Goal: Answer question/provide support

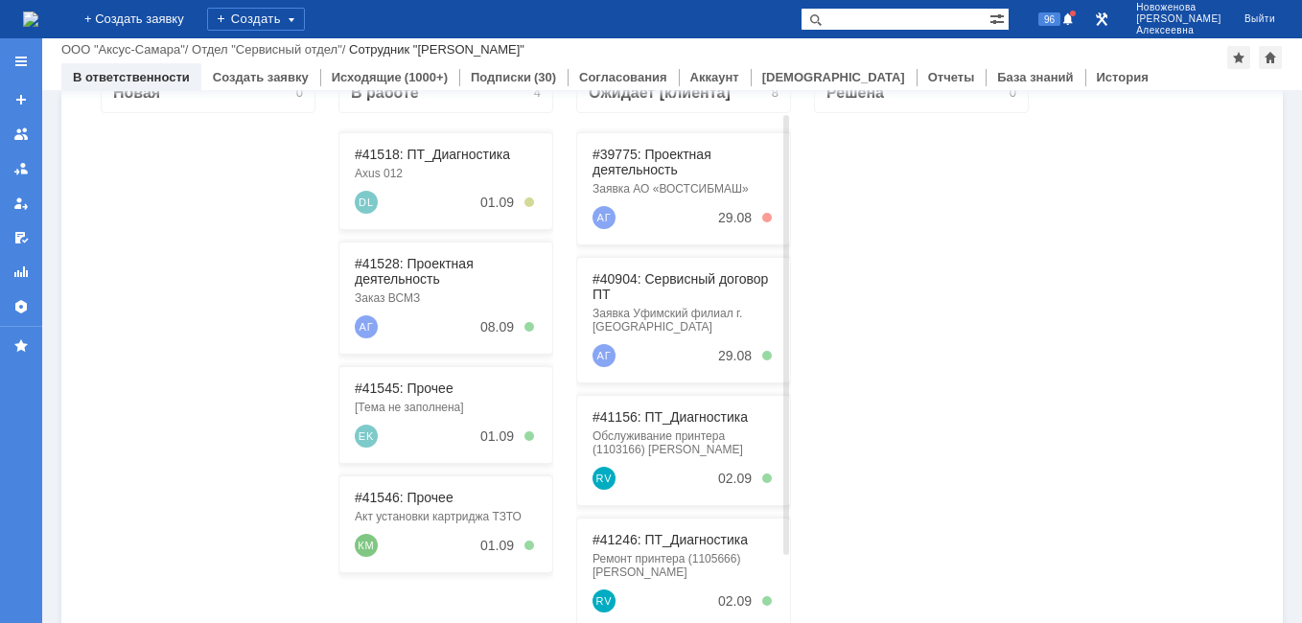
scroll to position [288, 0]
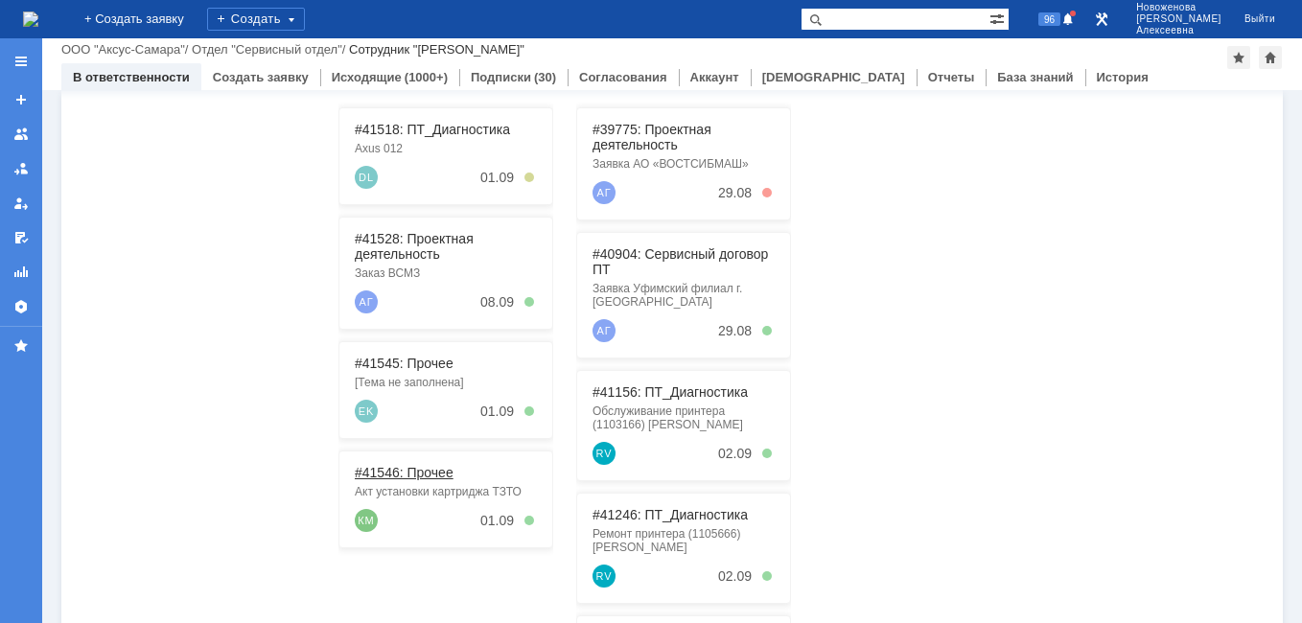
click at [388, 468] on link "#41546: Прочее" at bounding box center [404, 472] width 99 height 15
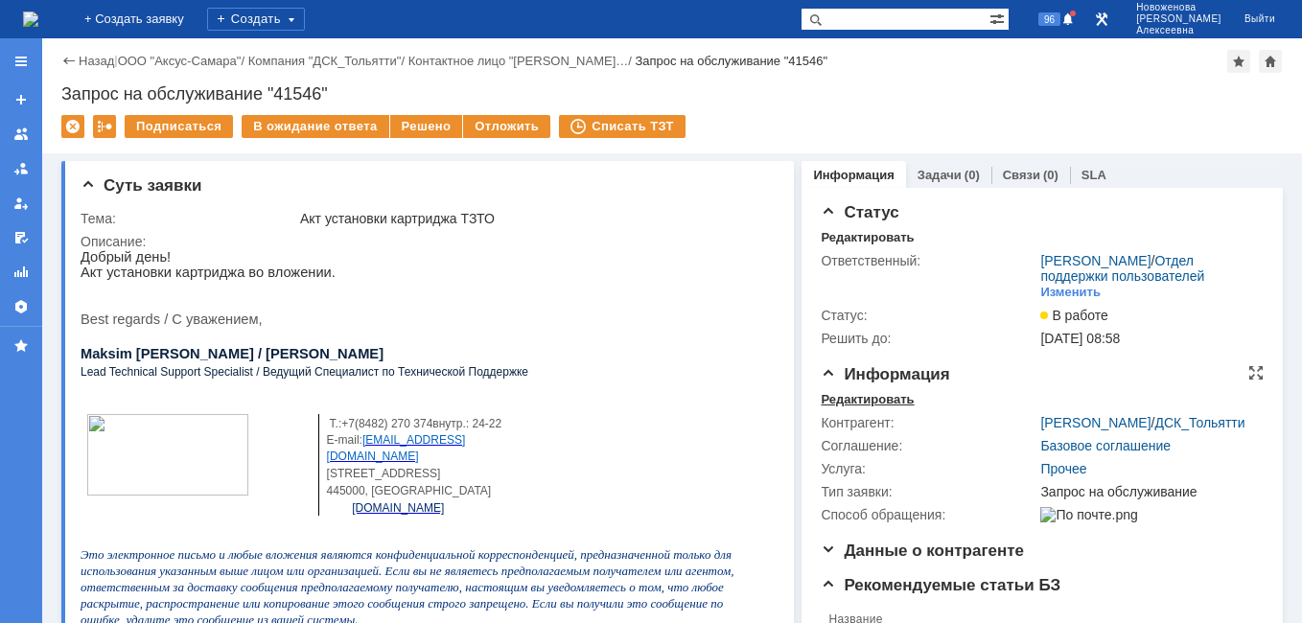
click at [828, 407] on div "Редактировать" at bounding box center [866, 399] width 93 height 15
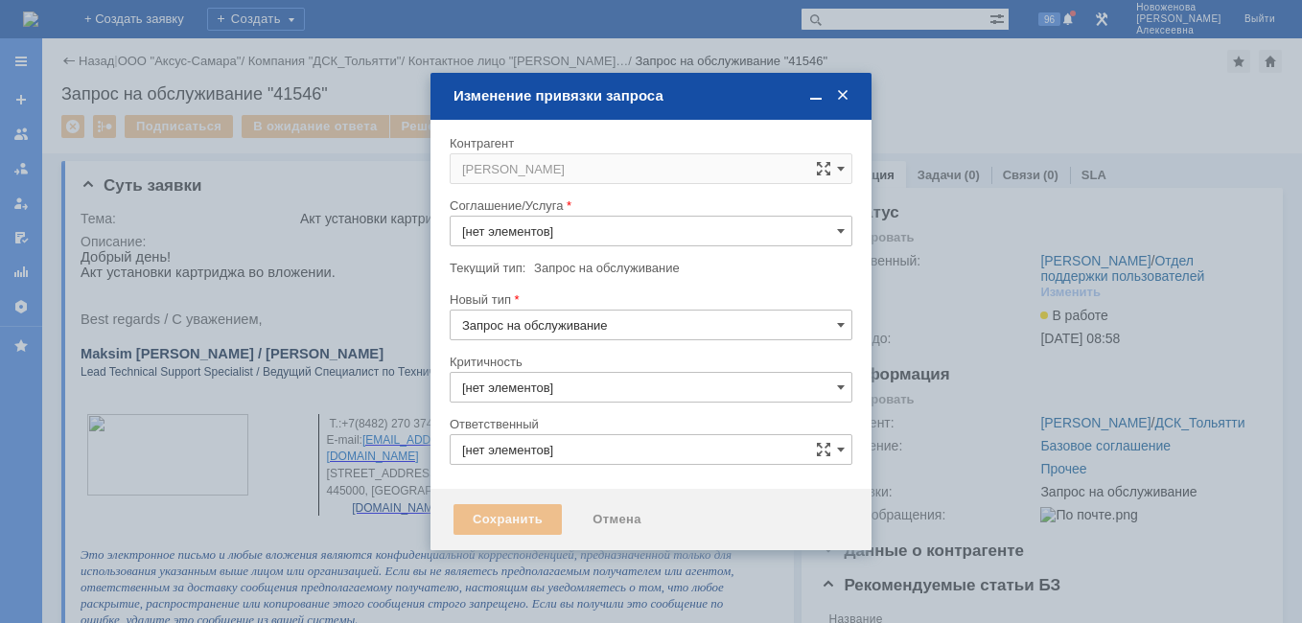
type input "3. Низкая"
type input "Прочее"
type input "[PERSON_NAME]"
type input "[не указано]"
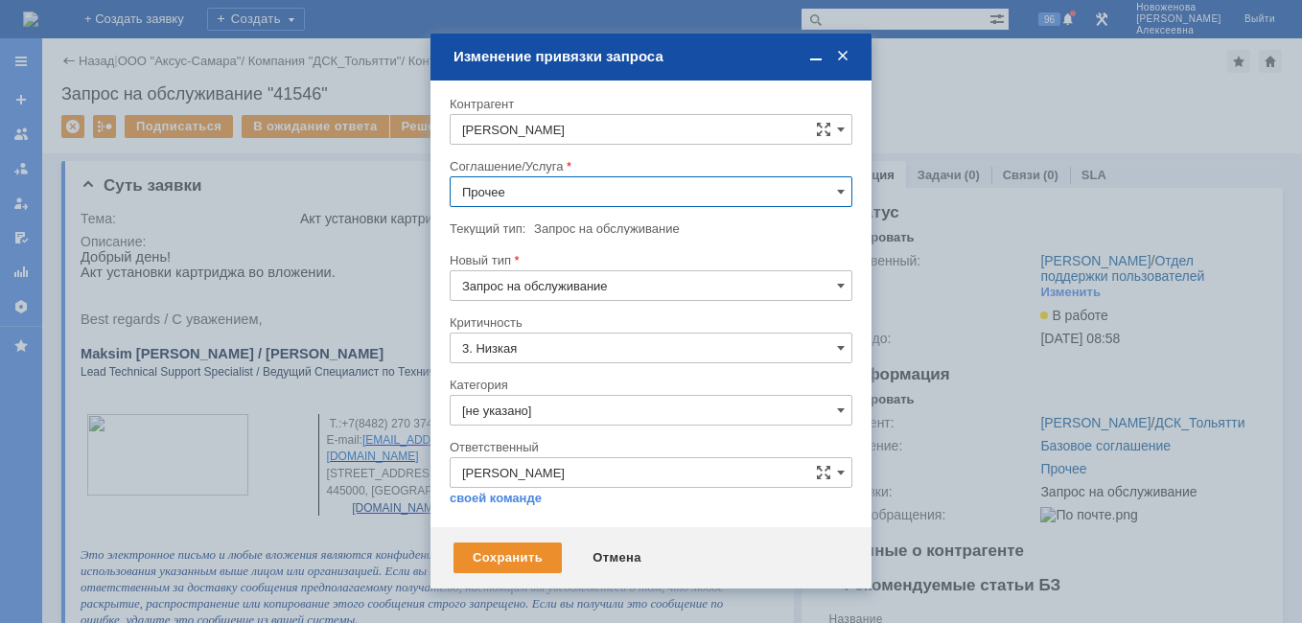
click at [823, 195] on input "Прочее" at bounding box center [650, 191] width 403 height 31
click at [657, 282] on span "ПТ_Замена расходных материалов / ресурсных деталей" at bounding box center [651, 286] width 378 height 15
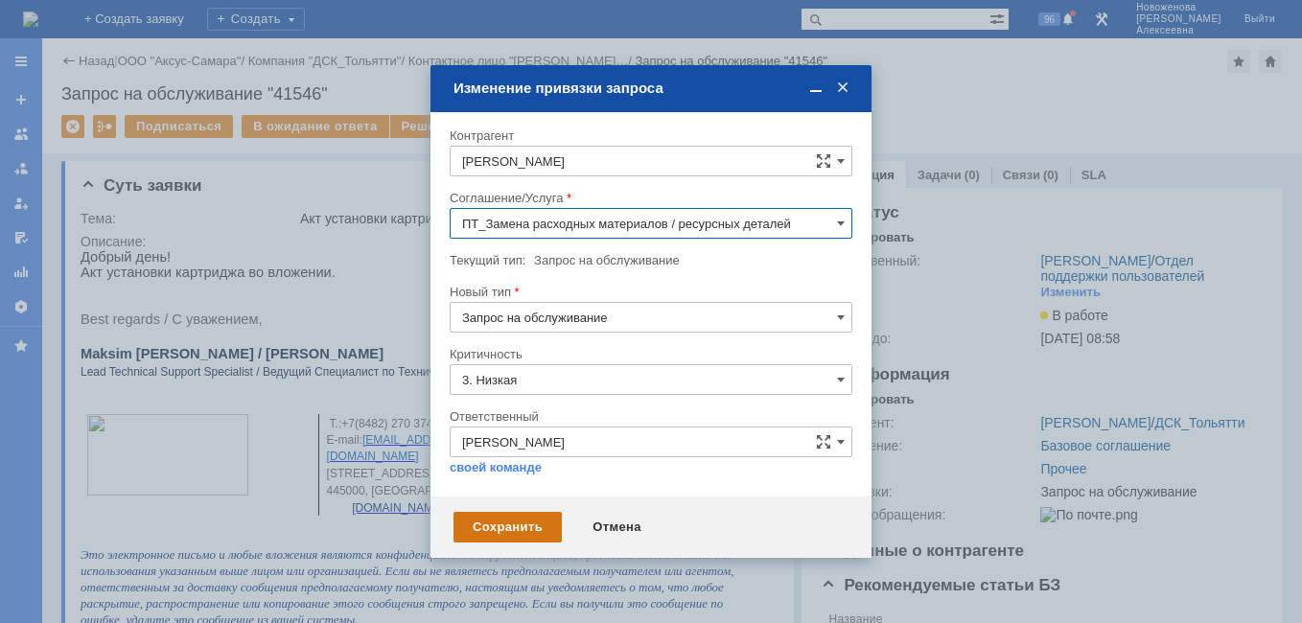
type input "ПТ_Замена расходных материалов / ресурсных деталей"
click at [517, 523] on div "Сохранить" at bounding box center [507, 527] width 108 height 31
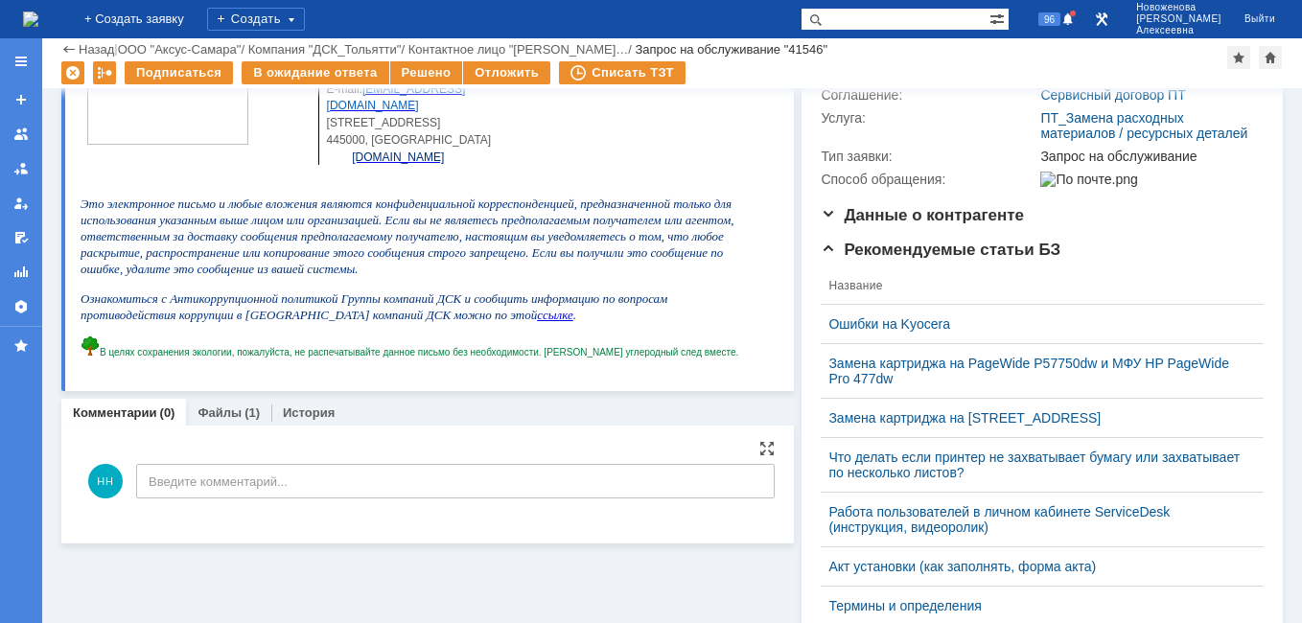
scroll to position [288, 0]
click at [213, 417] on link "Файлы" at bounding box center [219, 410] width 44 height 14
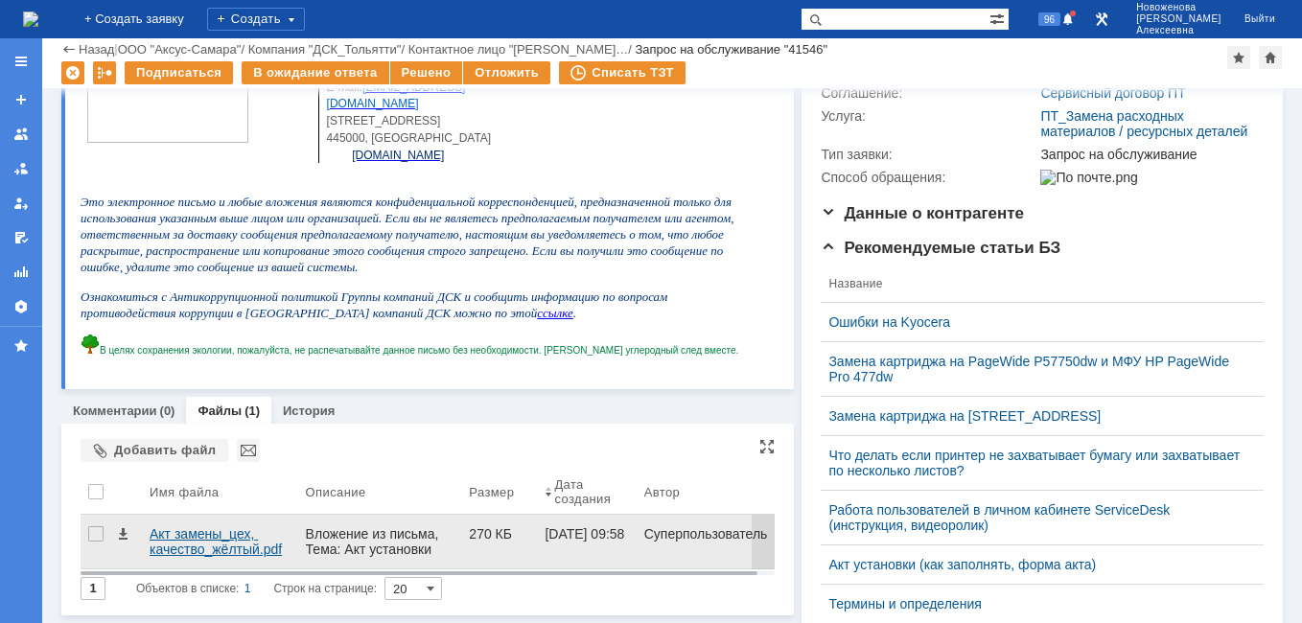
click at [192, 536] on div "Акт замены_цех, качество_жёлтый.pdf" at bounding box center [220, 541] width 141 height 31
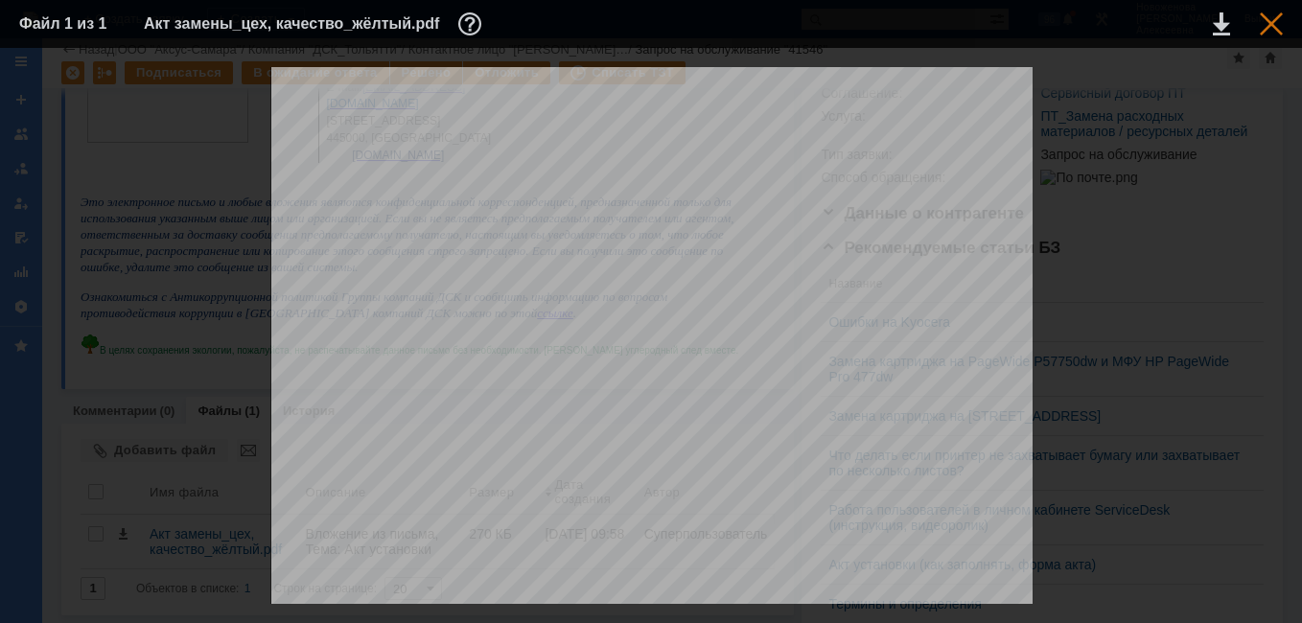
click at [1269, 23] on div at bounding box center [1270, 23] width 23 height 23
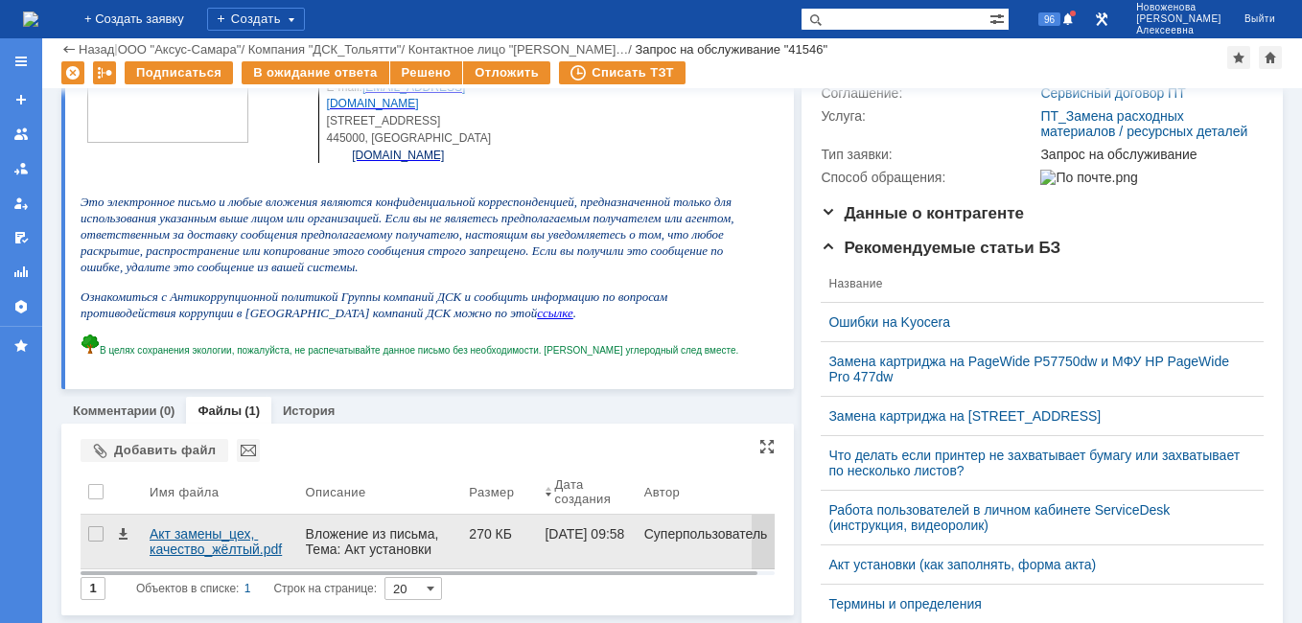
click at [152, 551] on div "Акт замены_цех, качество_жёлтый.pdf" at bounding box center [220, 541] width 141 height 31
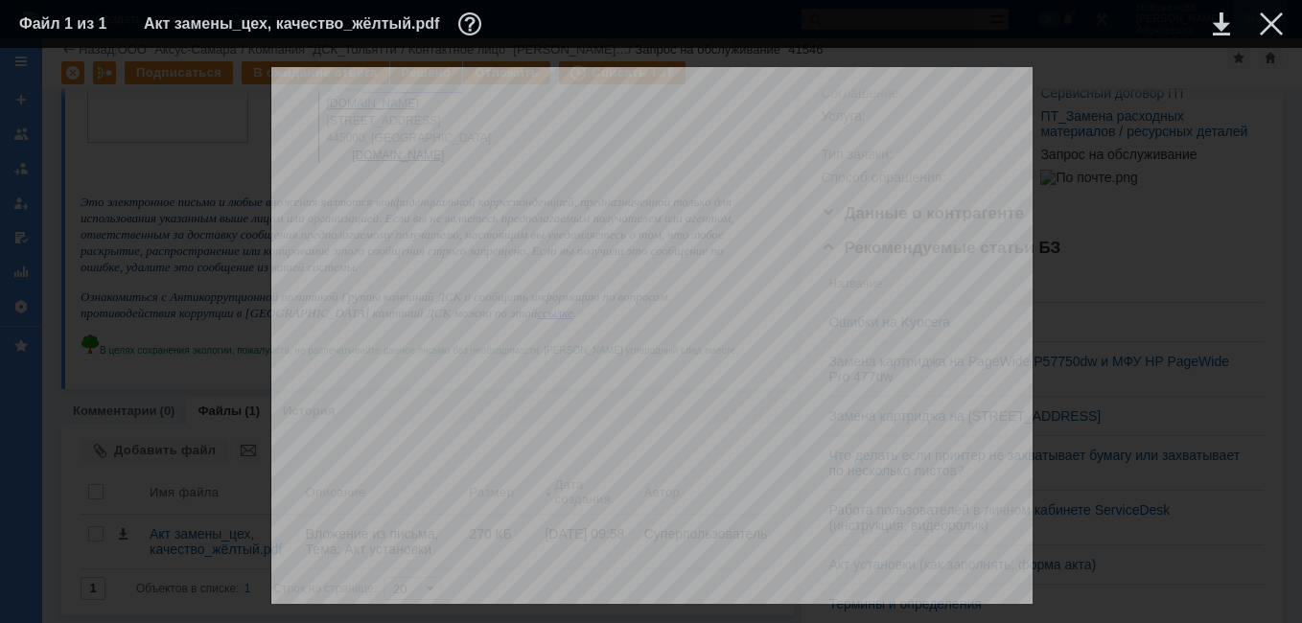
drag, startPoint x: 1273, startPoint y: 13, endPoint x: 1259, endPoint y: 19, distance: 14.6
click at [1273, 14] on div at bounding box center [1270, 23] width 23 height 23
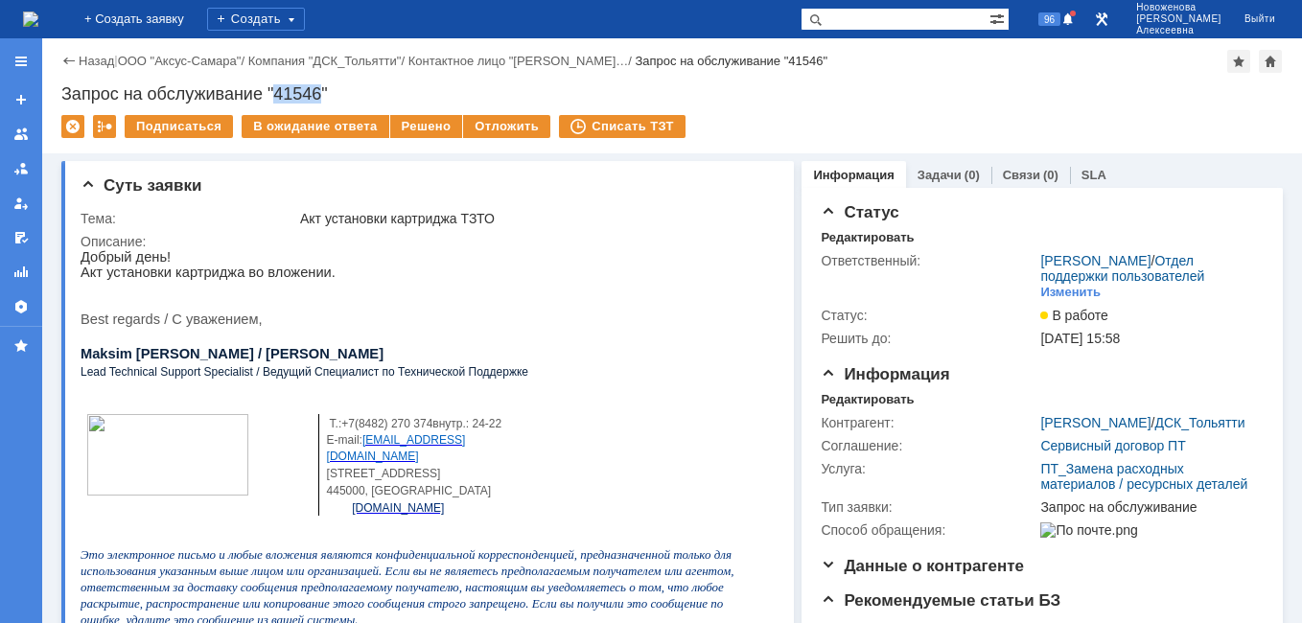
drag, startPoint x: 323, startPoint y: 87, endPoint x: 277, endPoint y: 96, distance: 46.8
click at [277, 96] on div "Запрос на обслуживание "41546"" at bounding box center [671, 93] width 1221 height 19
copy div "41546"
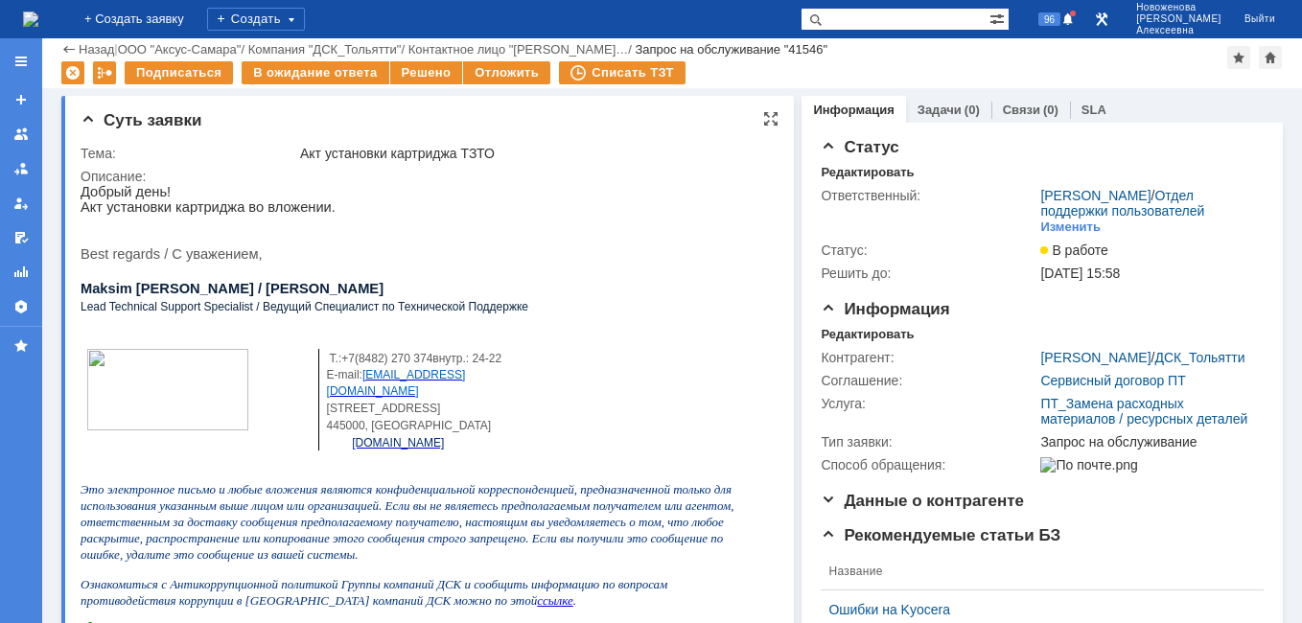
scroll to position [383, 0]
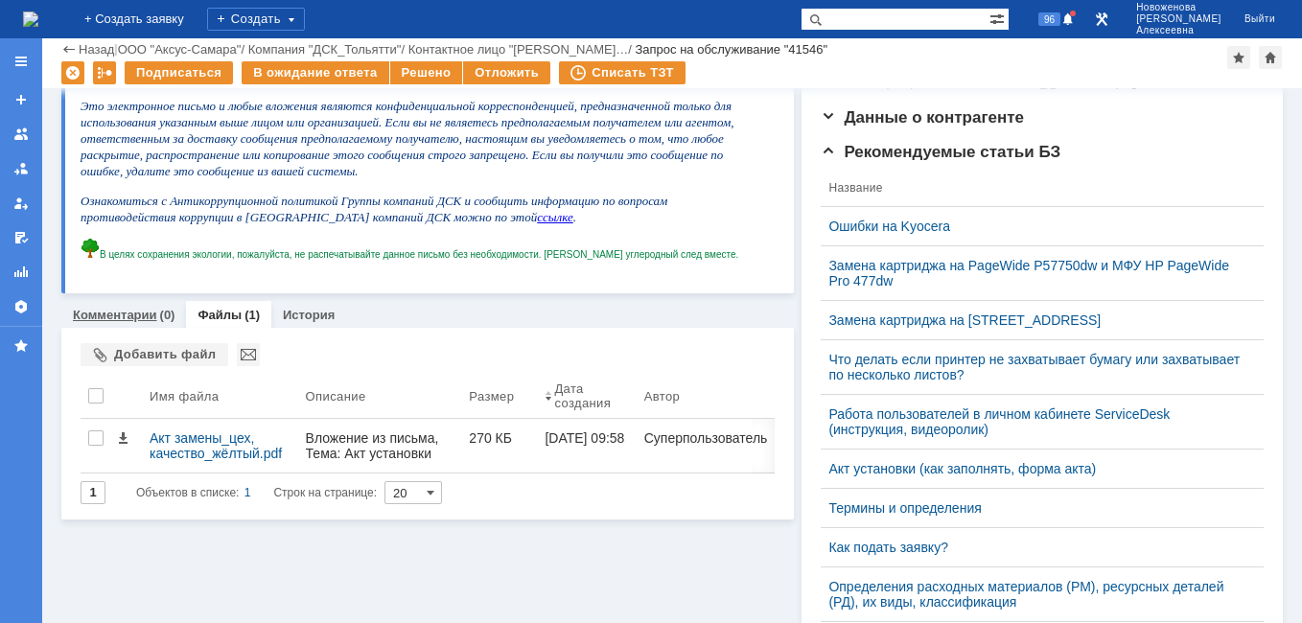
click at [115, 305] on div "Комментарии (0)" at bounding box center [123, 315] width 125 height 28
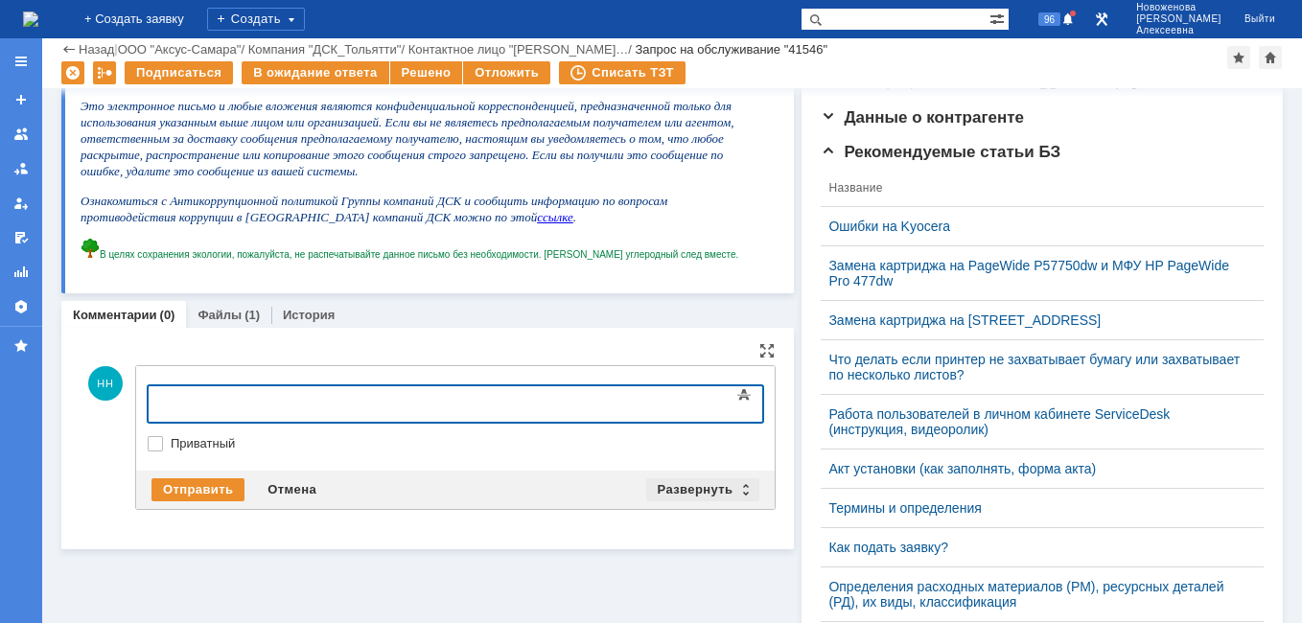
click at [732, 494] on div "Развернуть" at bounding box center [703, 489] width 114 height 23
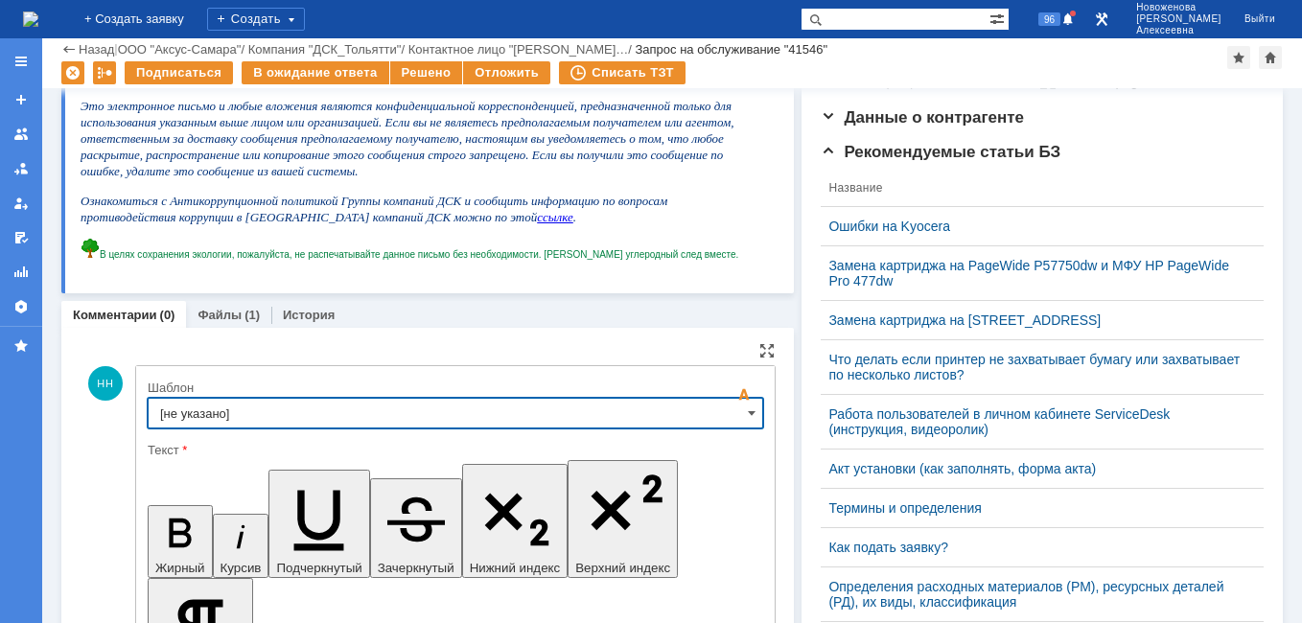
click at [743, 403] on input "[не указано]" at bounding box center [455, 413] width 615 height 31
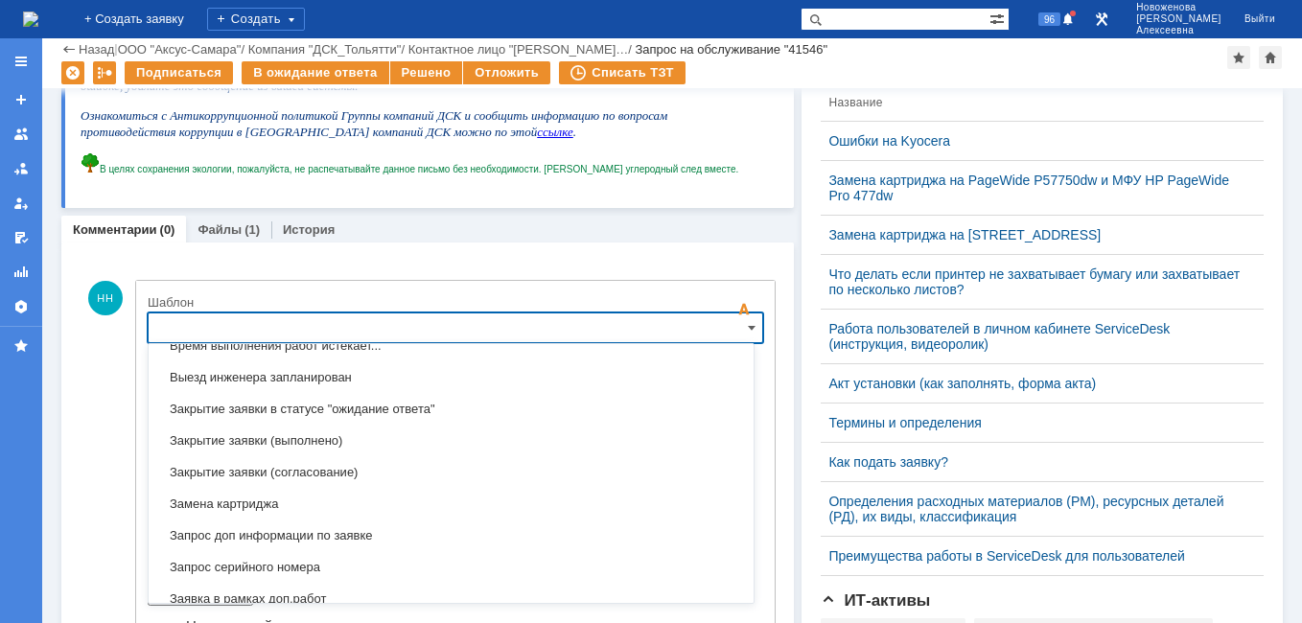
scroll to position [850, 0]
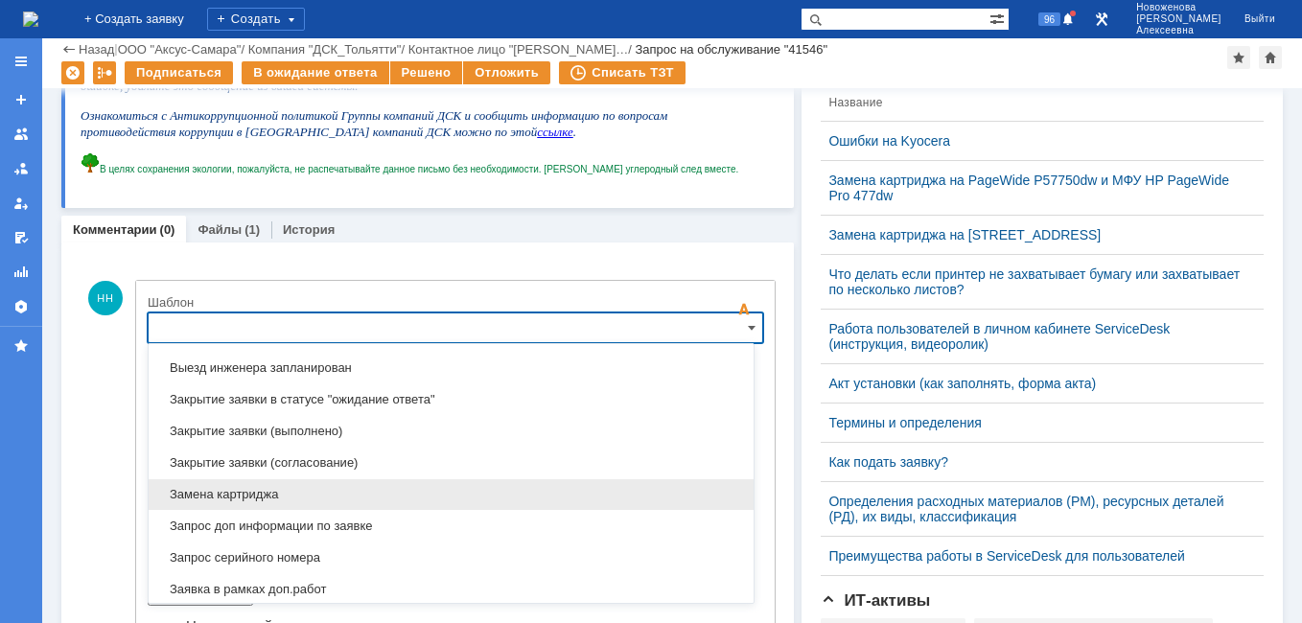
click at [212, 485] on div "Замена картриджа" at bounding box center [451, 494] width 605 height 31
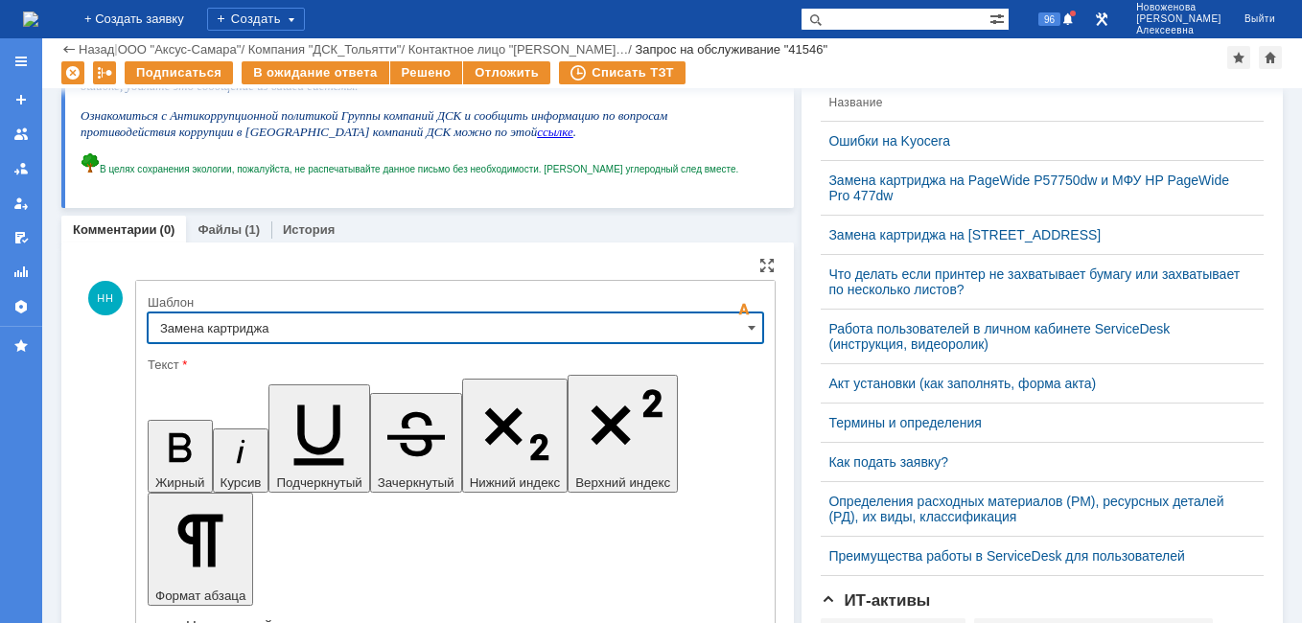
type input "Замена картриджа"
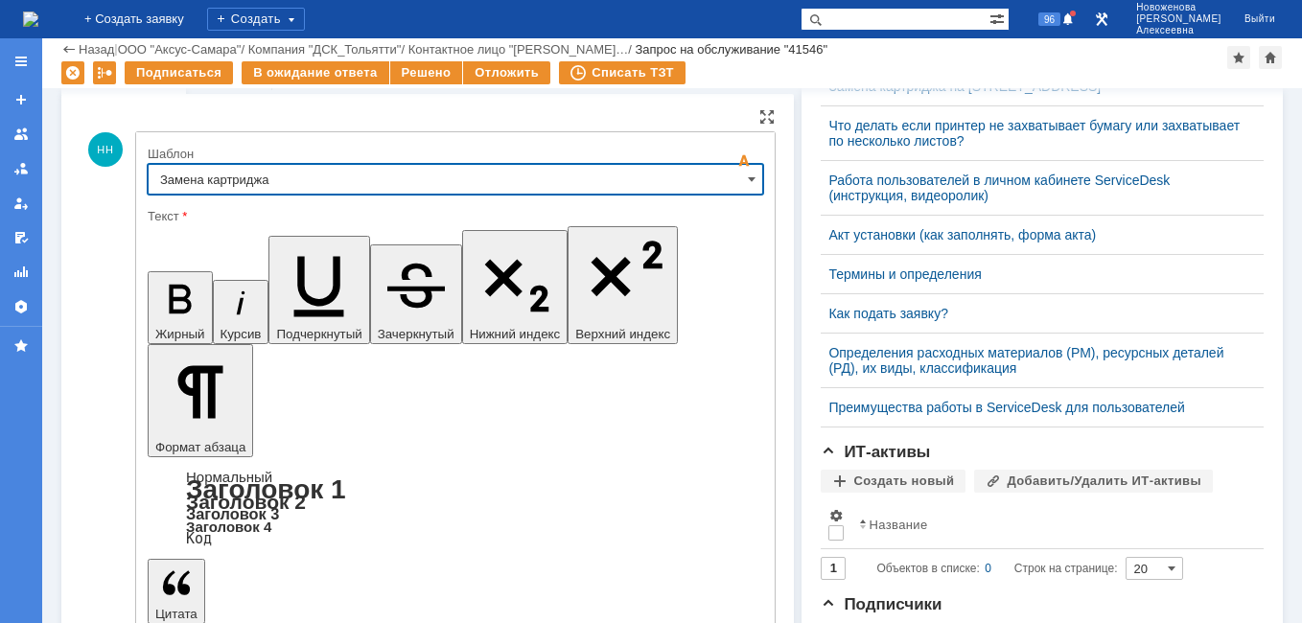
scroll to position [660, 0]
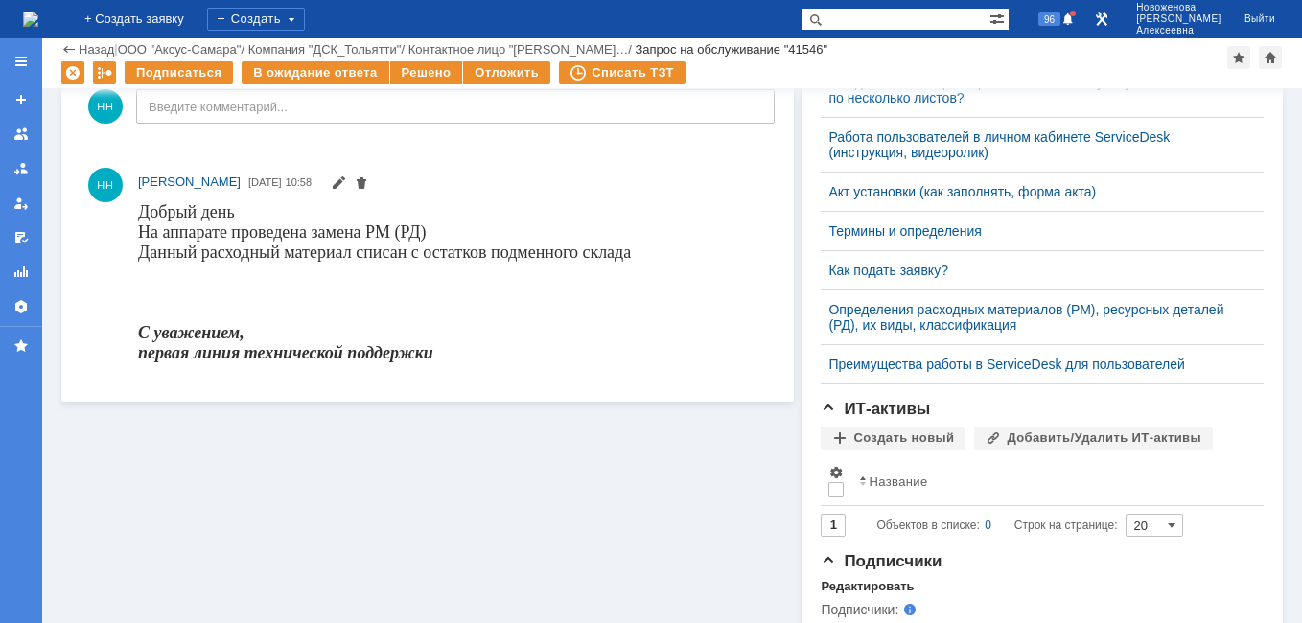
scroll to position [0, 0]
click at [405, 73] on div "Решено" at bounding box center [426, 72] width 73 height 23
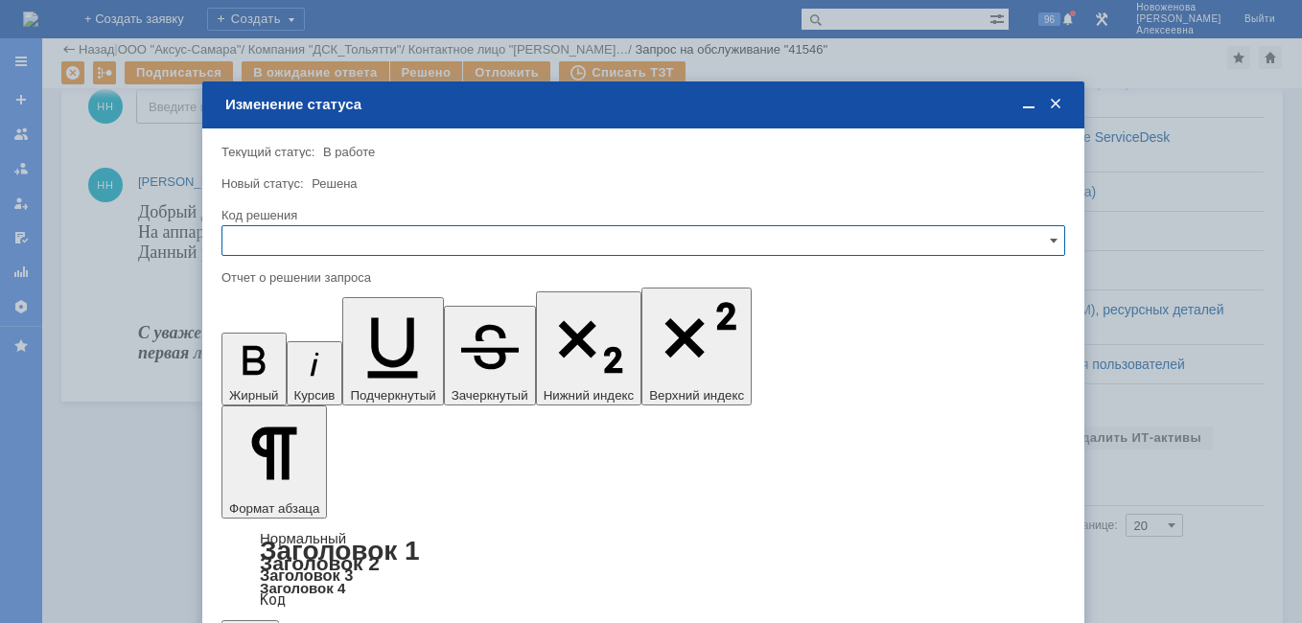
click at [1037, 235] on input "text" at bounding box center [642, 240] width 843 height 31
click at [255, 377] on span "Решено" at bounding box center [643, 370] width 818 height 15
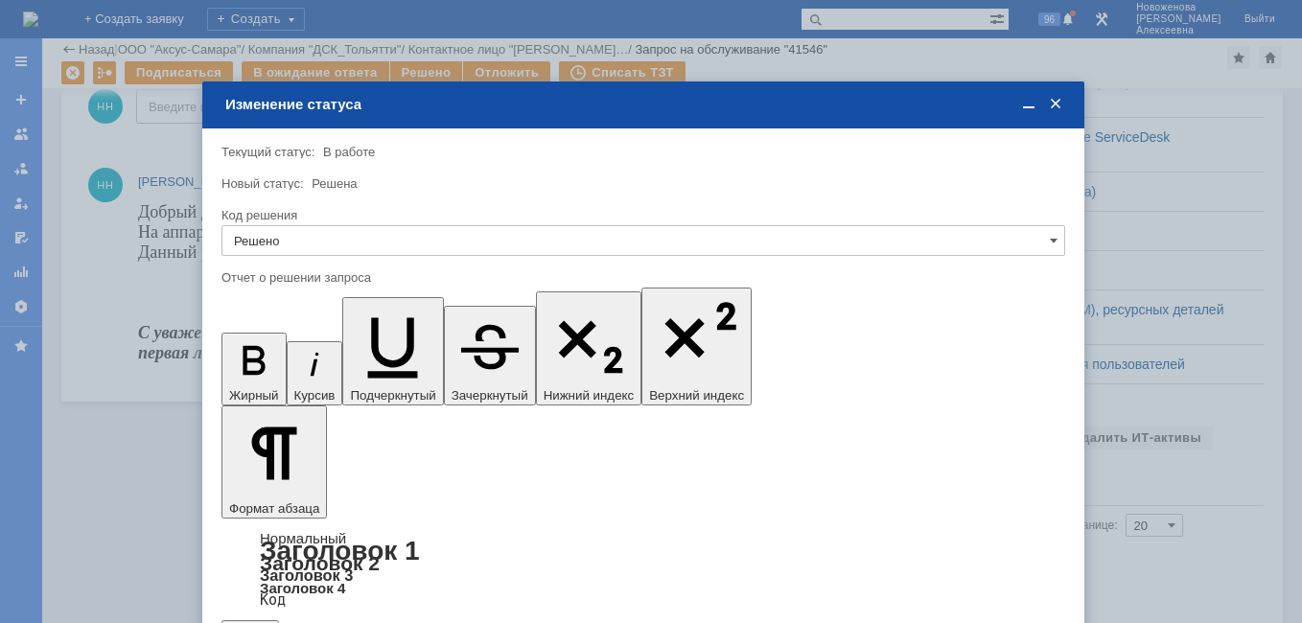
type input "Решено"
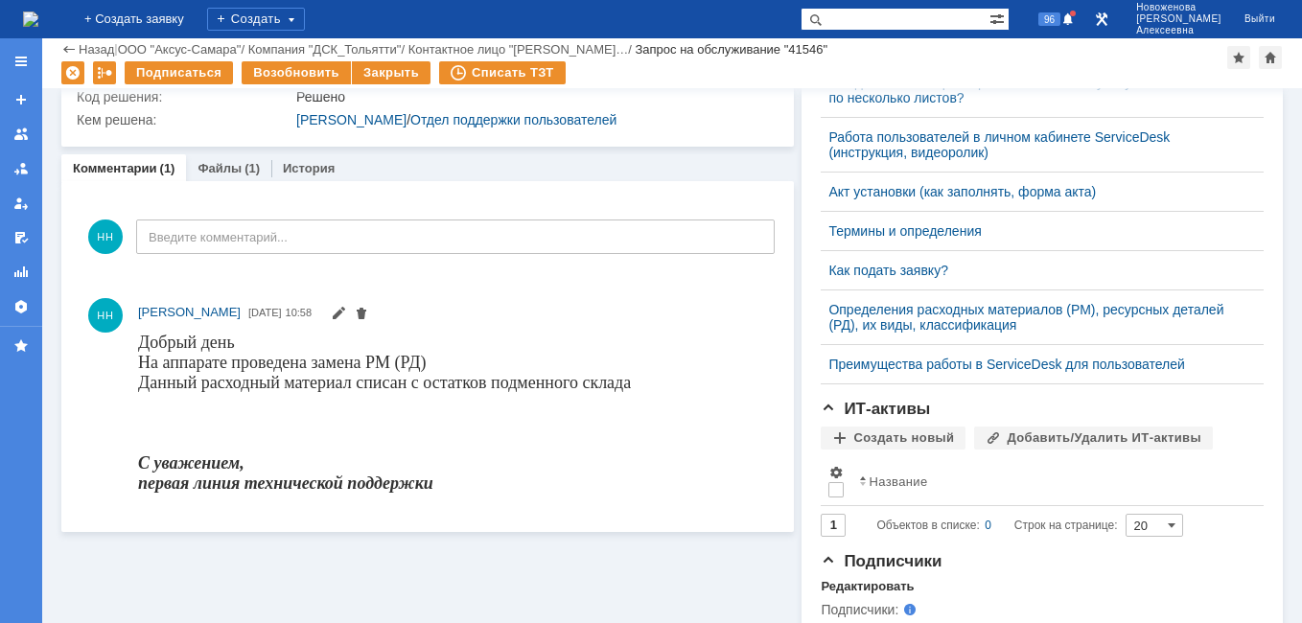
click at [38, 12] on img at bounding box center [30, 19] width 15 height 15
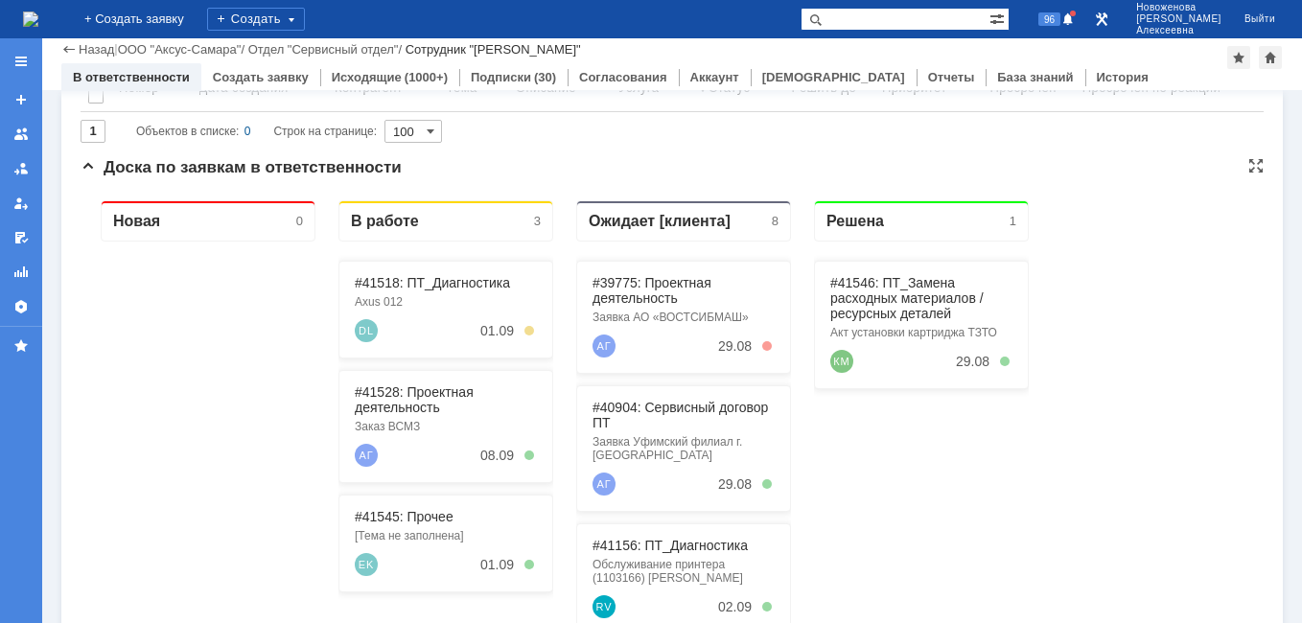
scroll to position [288, 0]
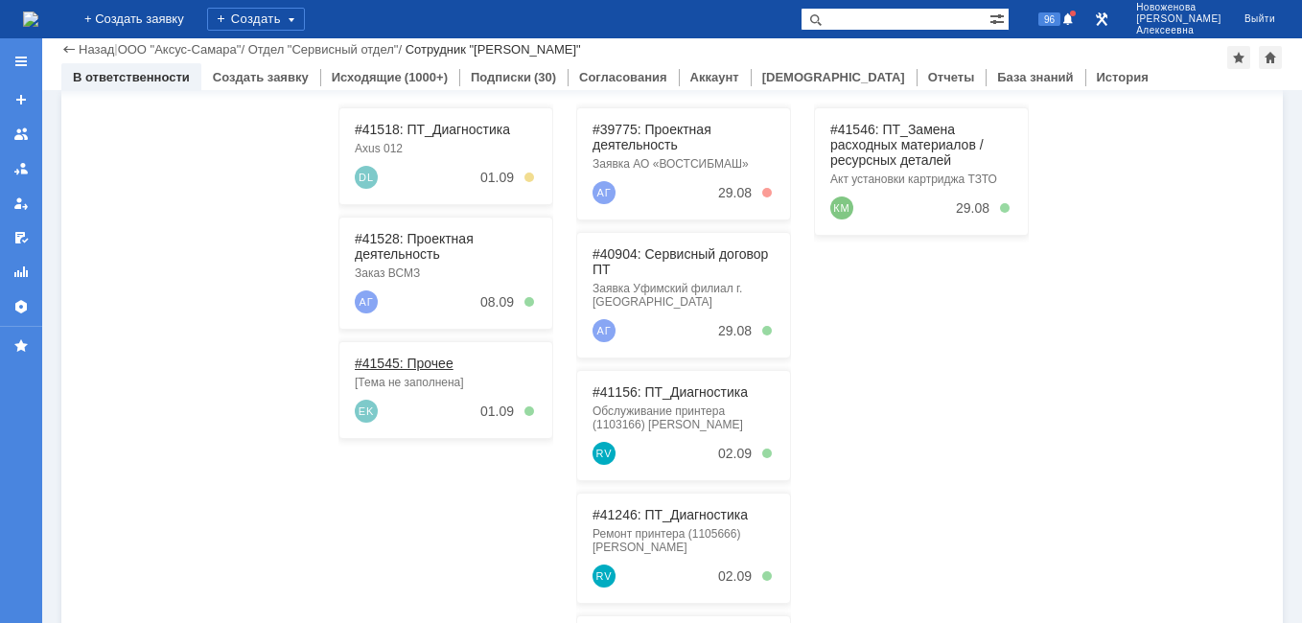
click at [416, 358] on link "#41545: Прочее" at bounding box center [404, 363] width 99 height 15
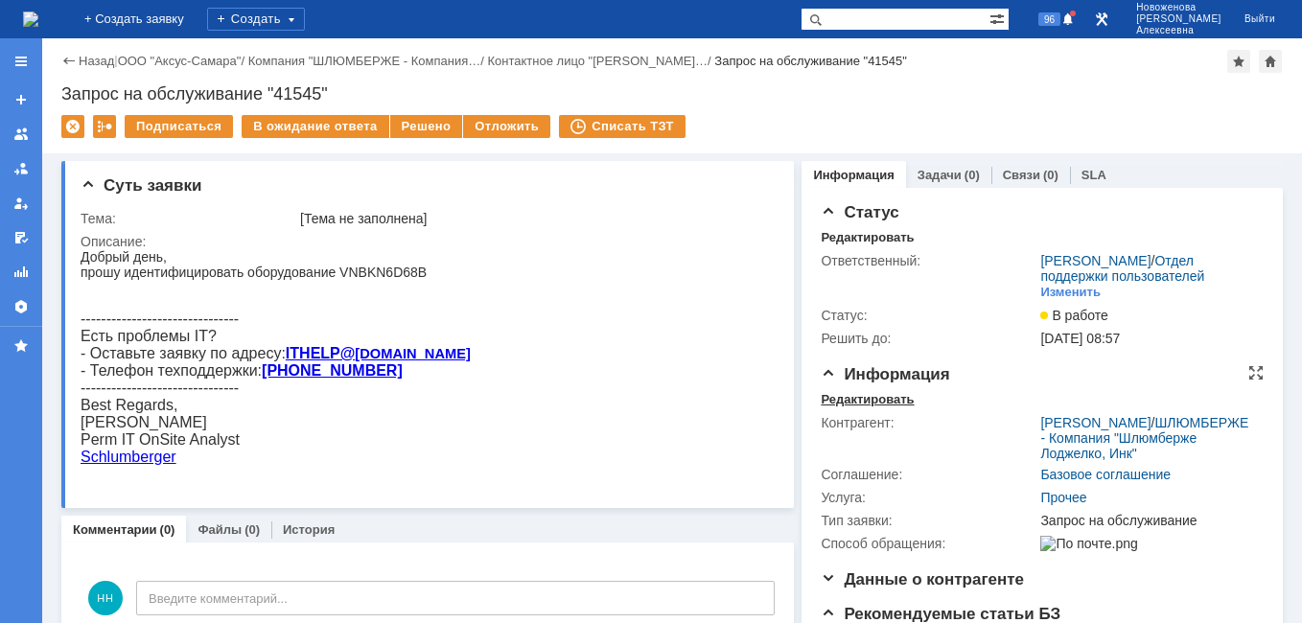
click at [850, 407] on div "Редактировать" at bounding box center [866, 399] width 93 height 15
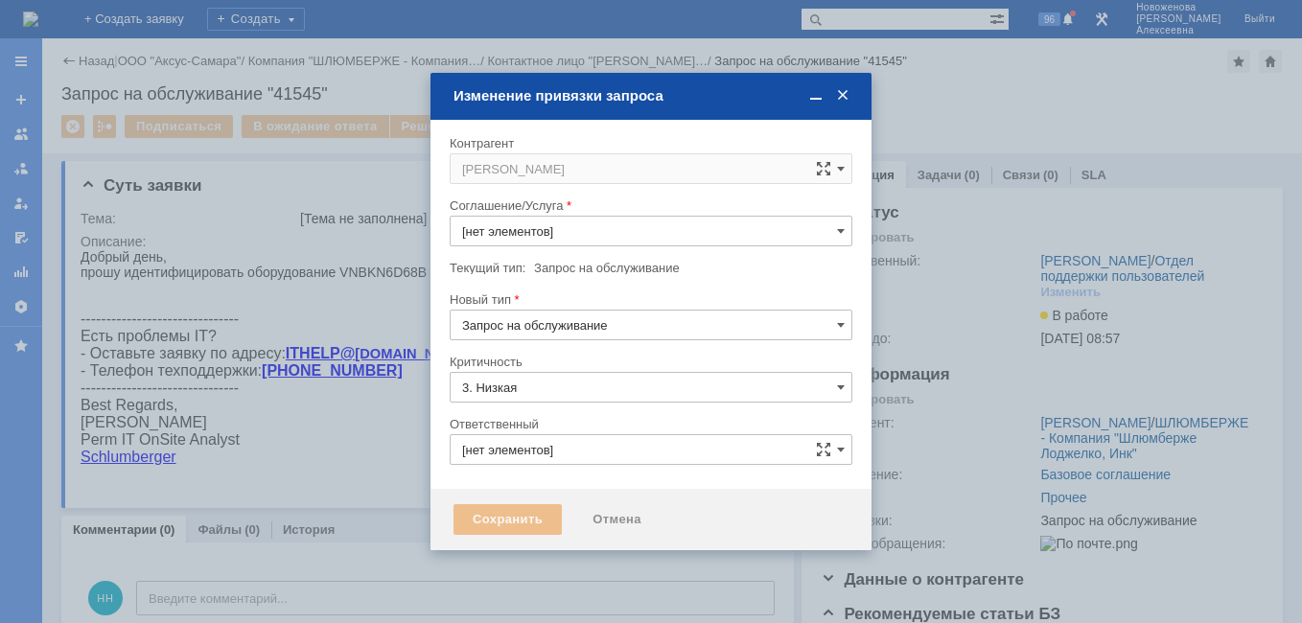
type input "[не указано]"
type input "Прочее"
type input "[PERSON_NAME]"
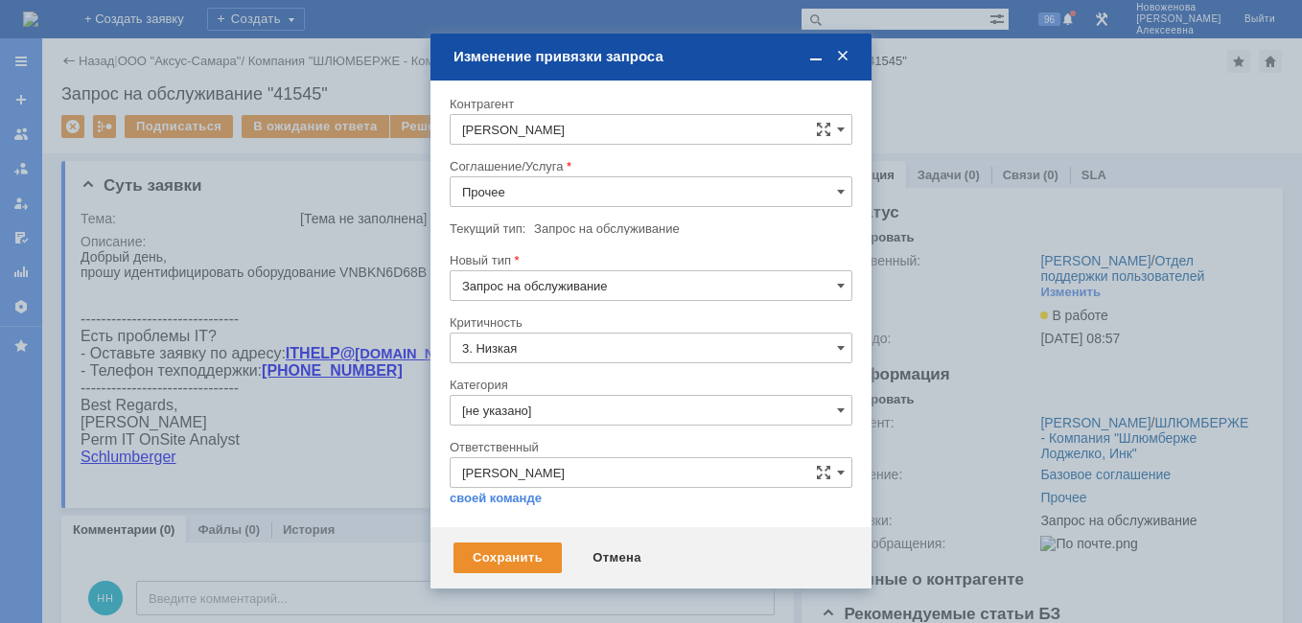
click at [838, 202] on input "Прочее" at bounding box center [650, 191] width 403 height 31
click at [517, 365] on span "Прочее" at bounding box center [651, 362] width 378 height 15
type input "Прочее"
click at [518, 552] on div "Сохранить" at bounding box center [507, 557] width 108 height 31
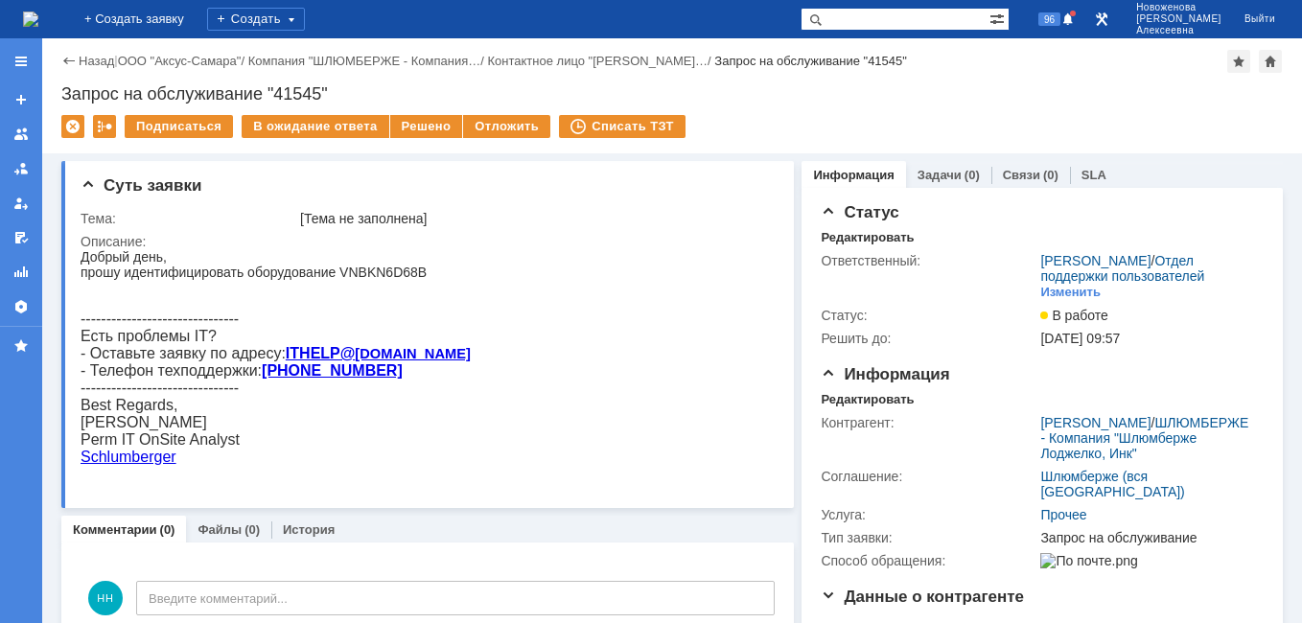
scroll to position [0, 0]
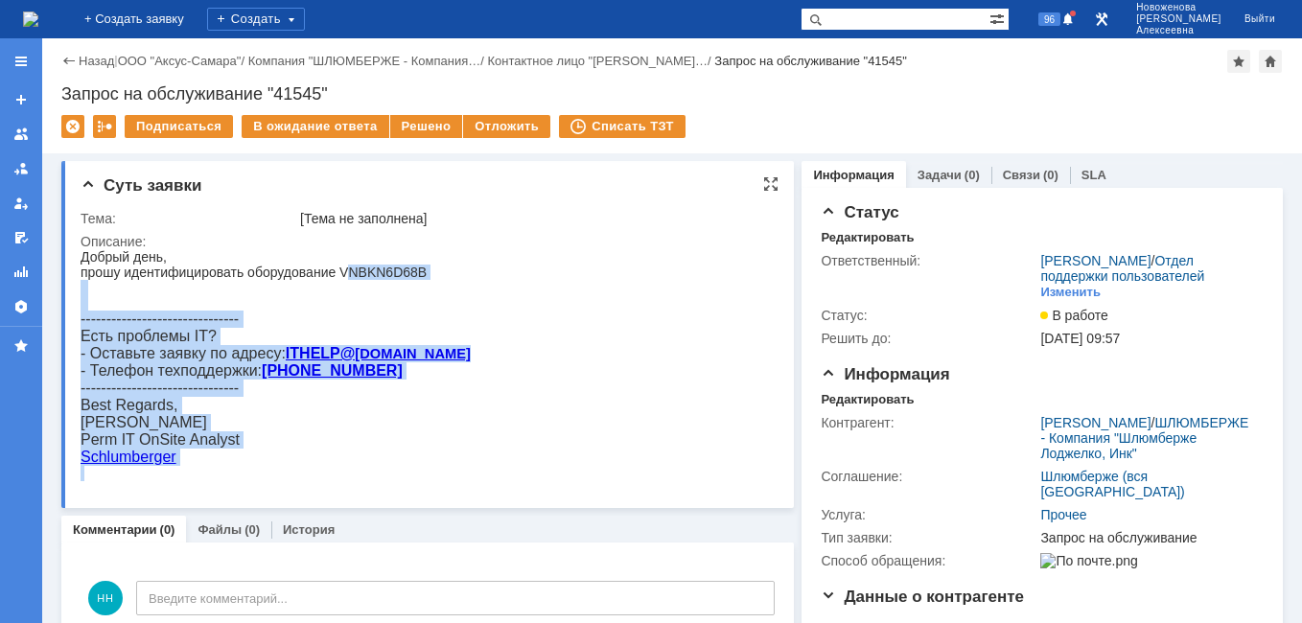
drag, startPoint x: 423, startPoint y: 273, endPoint x: 347, endPoint y: 268, distance: 75.9
click at [347, 268] on html "Добрый день, прошу идентифицировать оборудование VNBKN6D68B -------------------…" at bounding box center [421, 365] width 681 height 232
drag, startPoint x: 347, startPoint y: 268, endPoint x: 373, endPoint y: 311, distance: 49.5
click at [373, 311] on div at bounding box center [276, 302] width 390 height 15
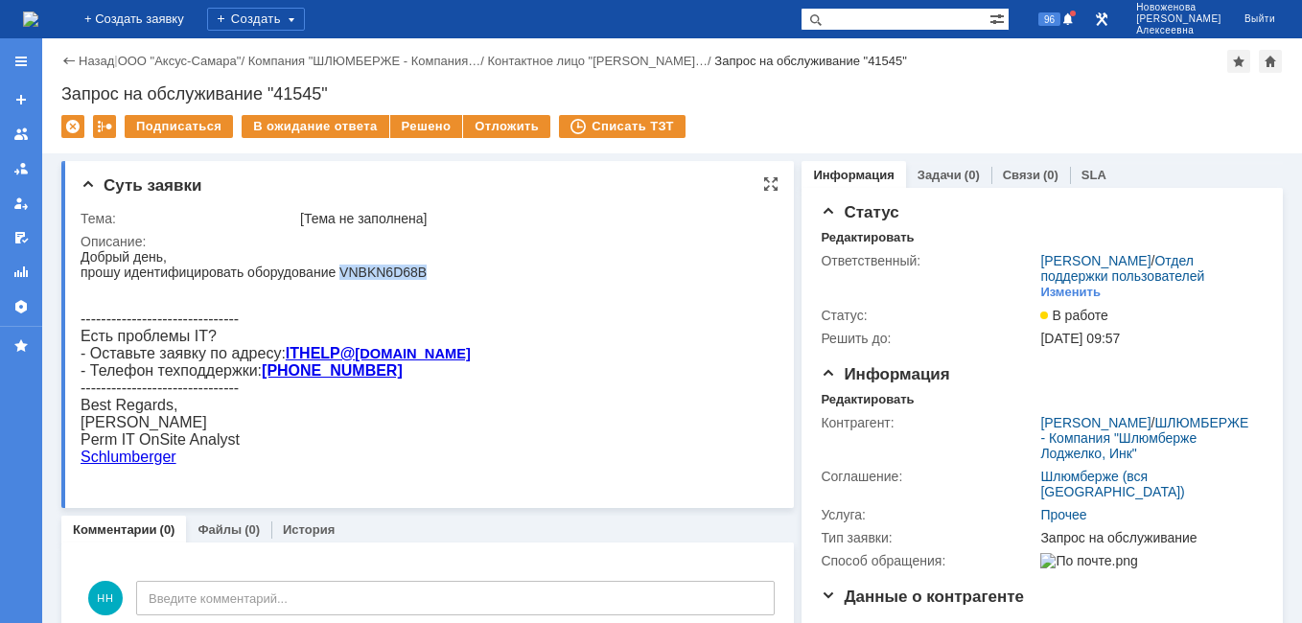
drag, startPoint x: 347, startPoint y: 270, endPoint x: 422, endPoint y: 271, distance: 74.8
click at [422, 271] on div "прошу идентифицировать оборудование VNBKN6D68B" at bounding box center [276, 272] width 390 height 15
drag, startPoint x: 422, startPoint y: 271, endPoint x: 371, endPoint y: 269, distance: 50.8
copy div "VNBKN6D68B"
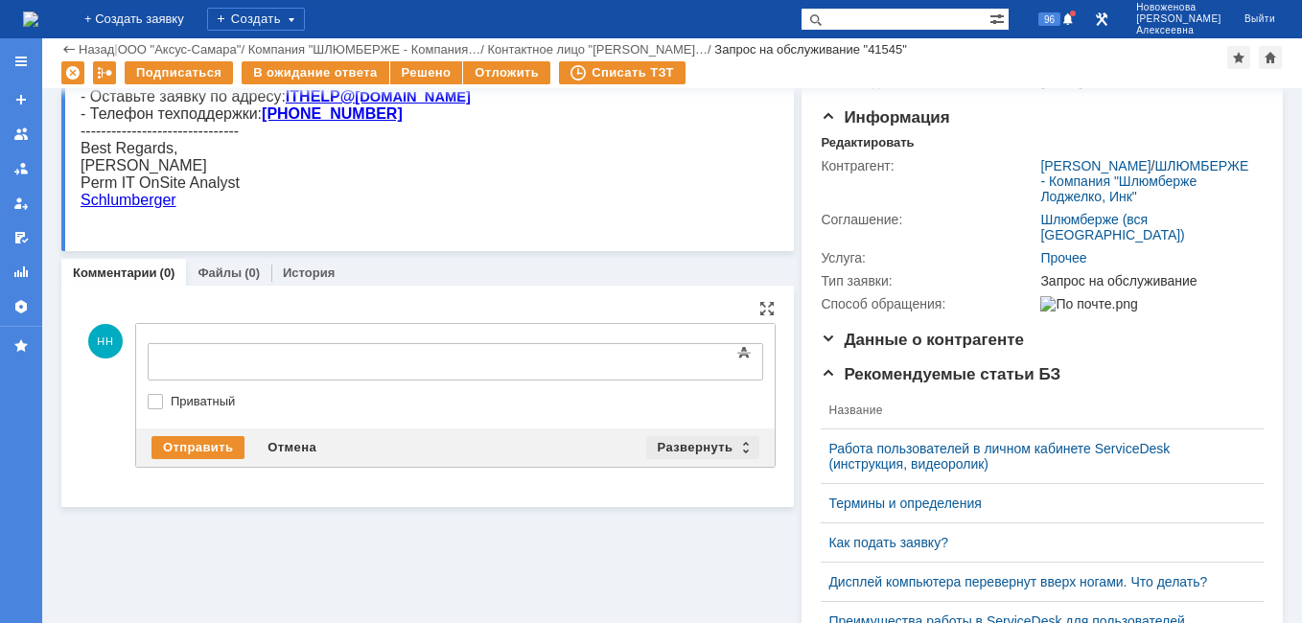
click at [726, 454] on div "Развернуть" at bounding box center [703, 447] width 114 height 23
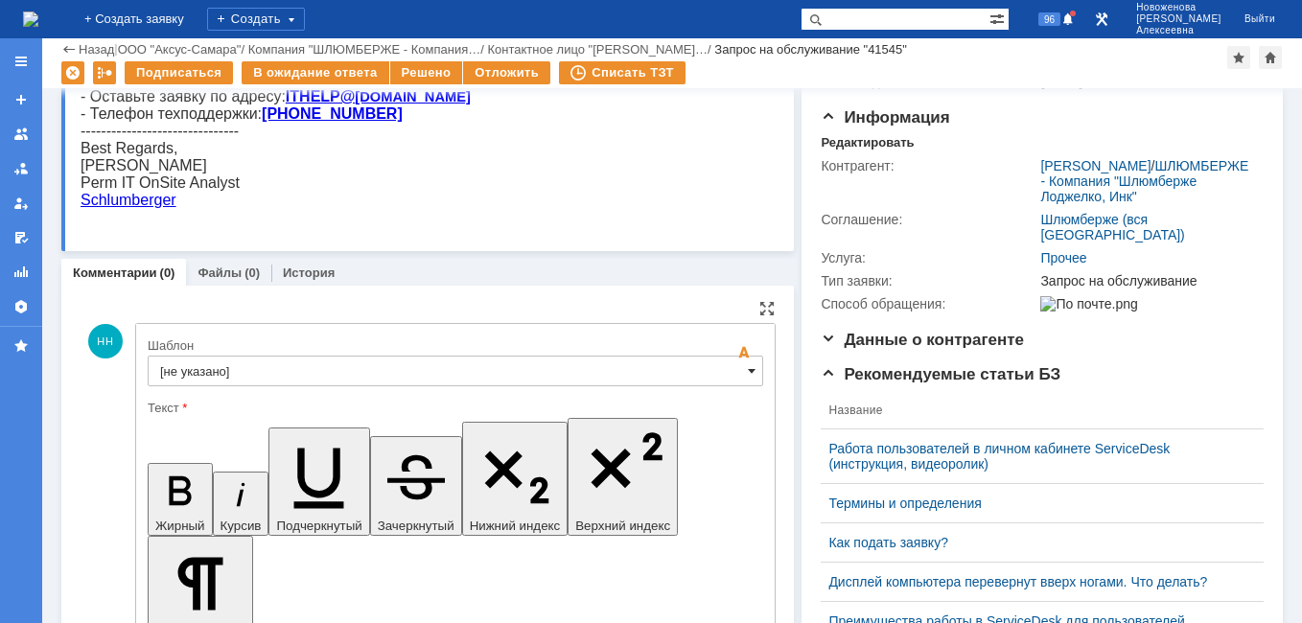
click at [748, 365] on span at bounding box center [752, 370] width 8 height 15
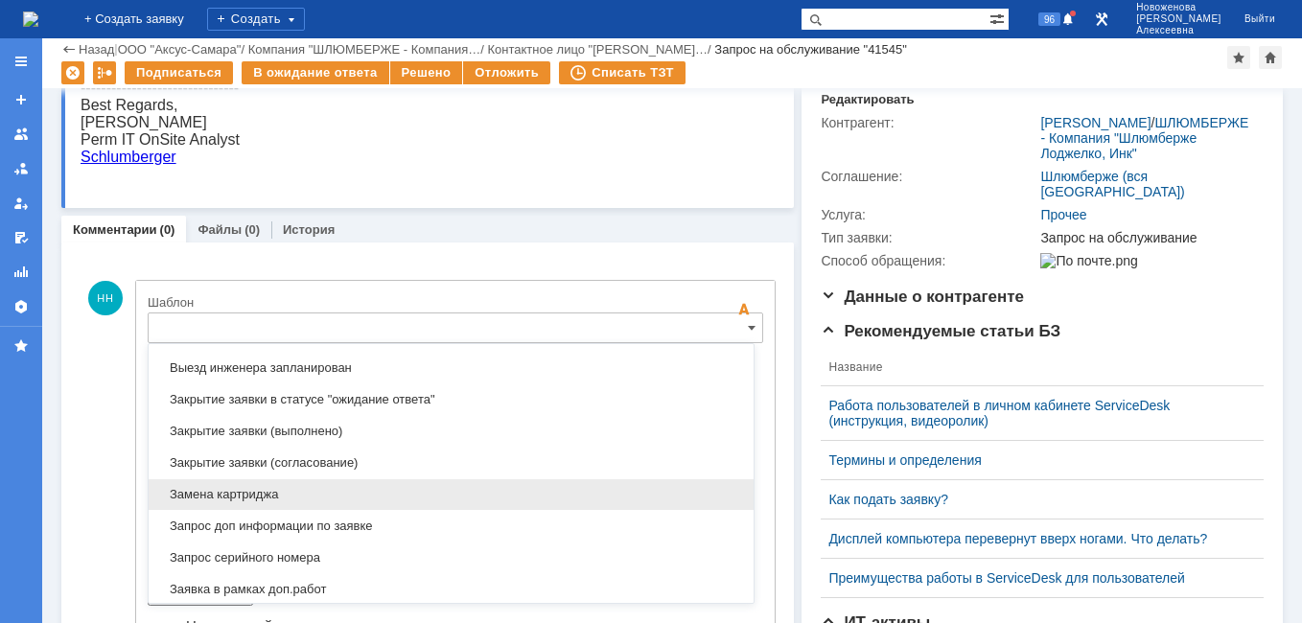
scroll to position [946, 0]
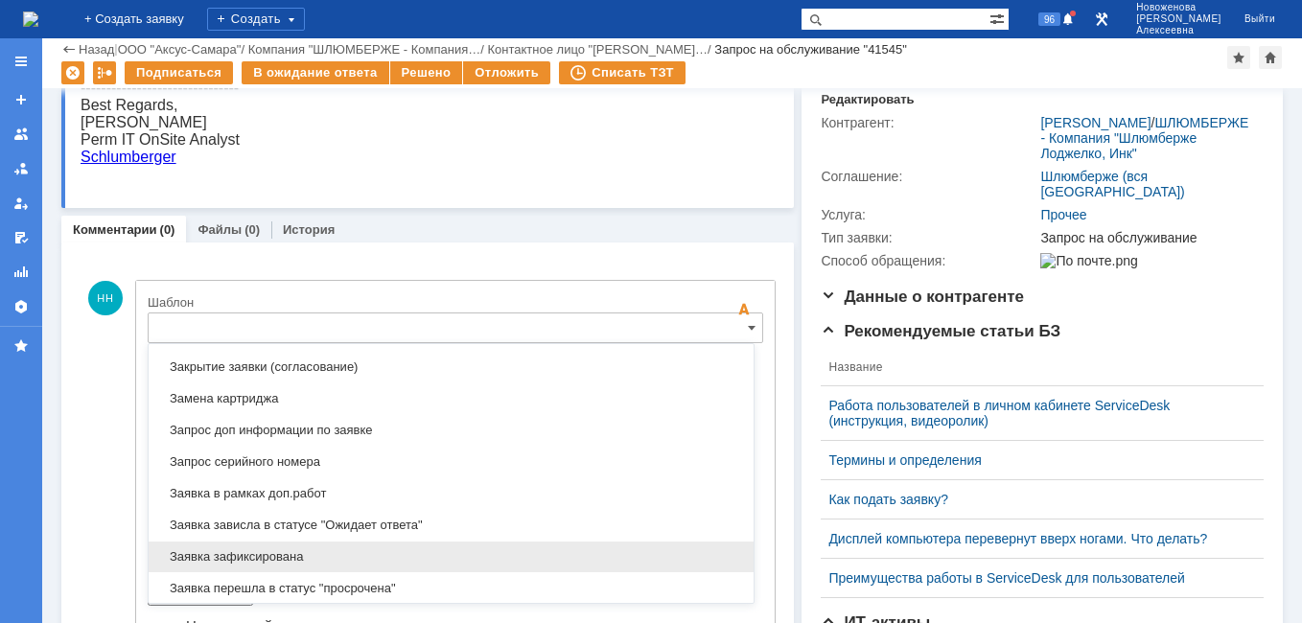
click at [288, 551] on span "Заявка зафиксирована" at bounding box center [451, 556] width 582 height 15
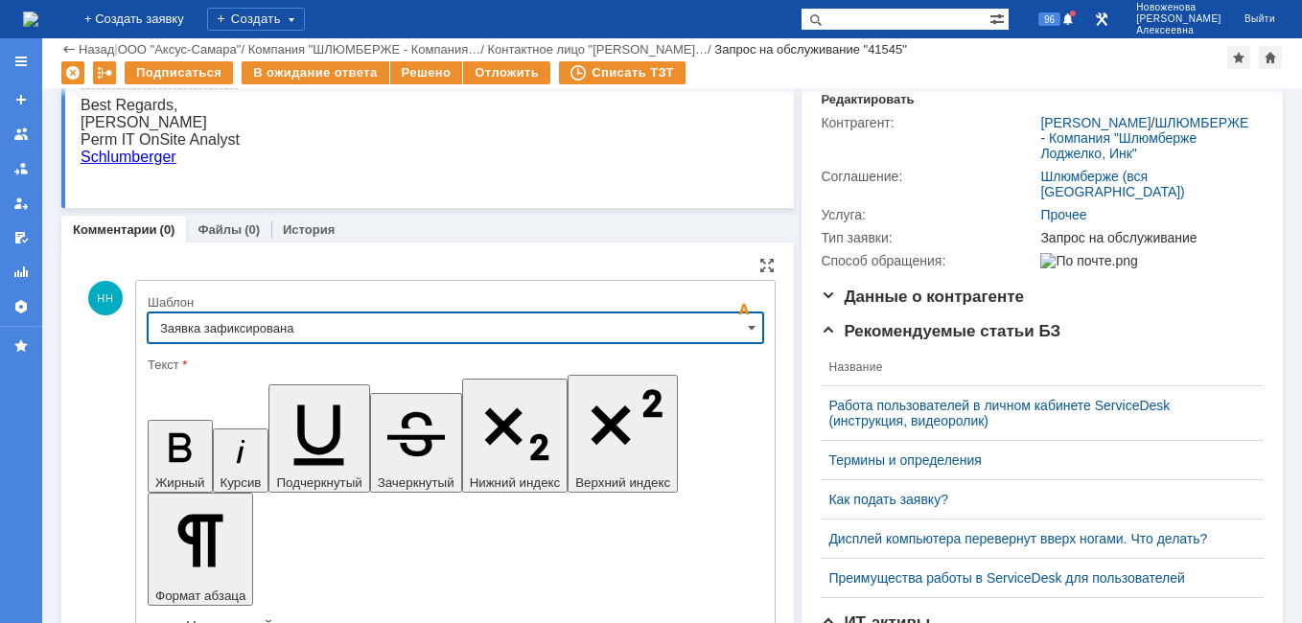
type input "Заявка зафиксирована"
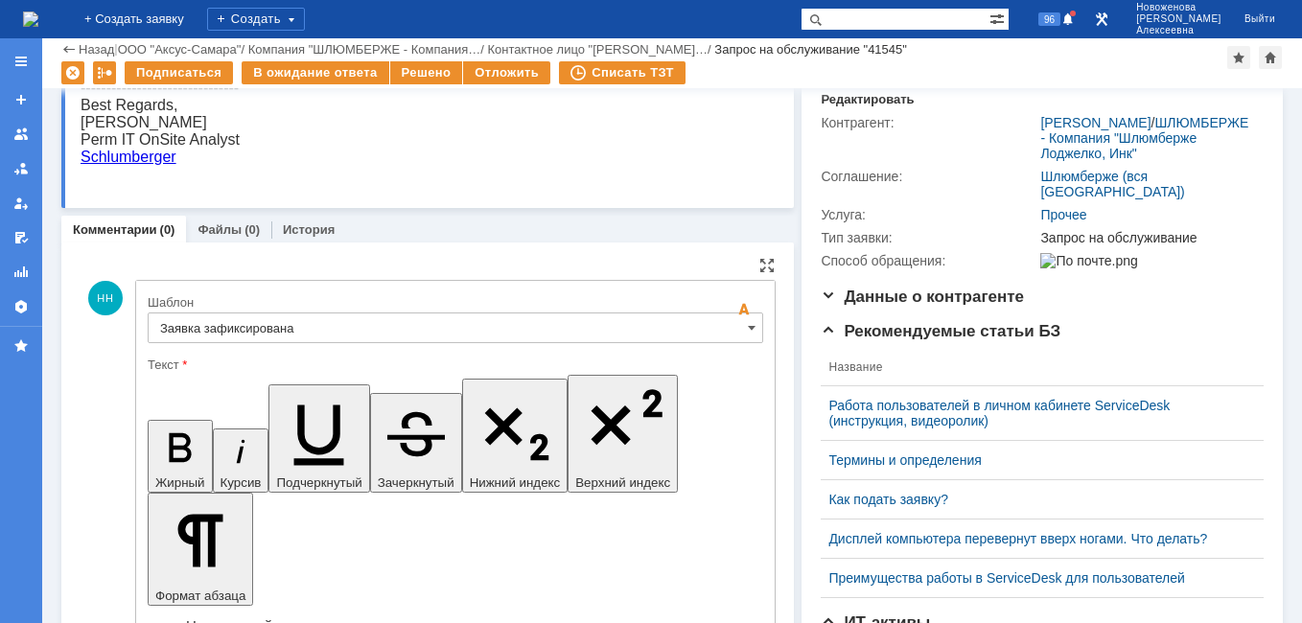
drag, startPoint x: 588, startPoint y: 4786, endPoint x: 189, endPoint y: 4781, distance: 398.7
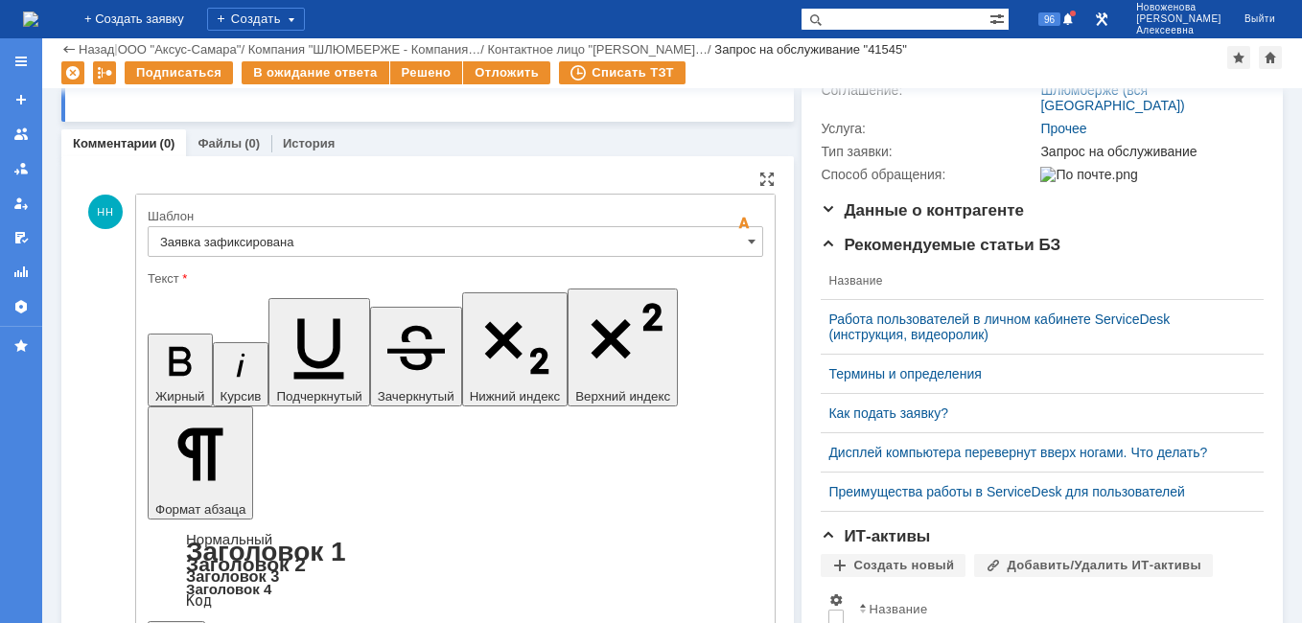
scroll to position [426, 0]
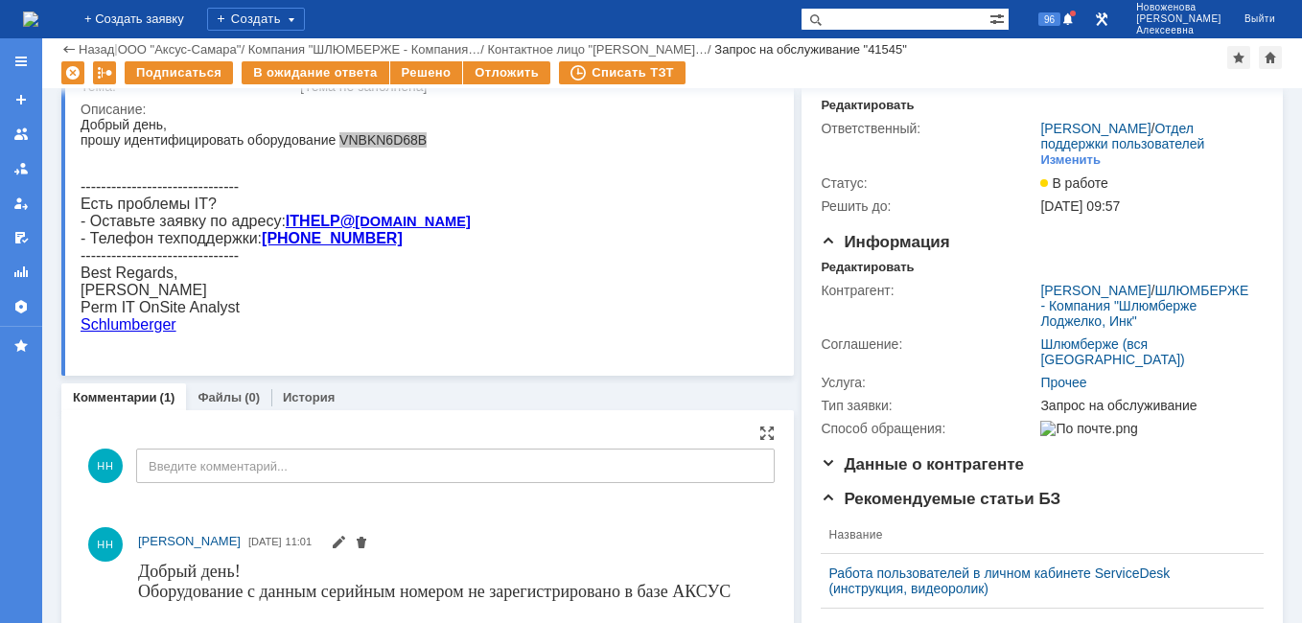
scroll to position [43, 0]
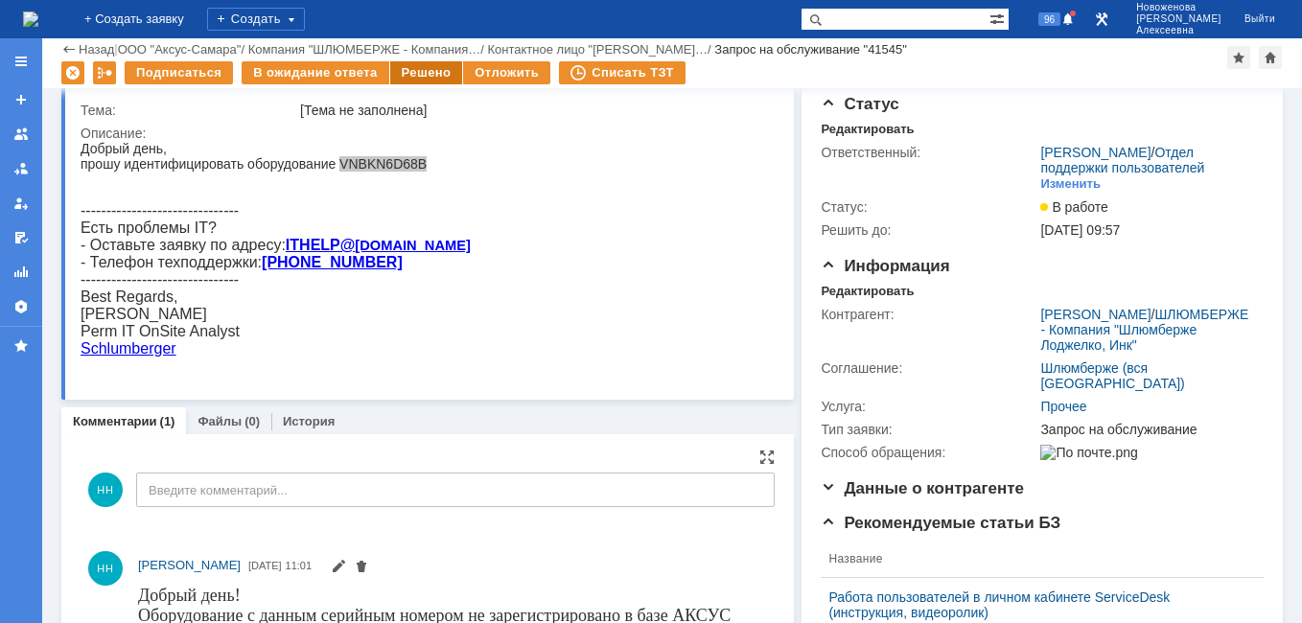
click at [427, 67] on div "Решено" at bounding box center [426, 72] width 73 height 23
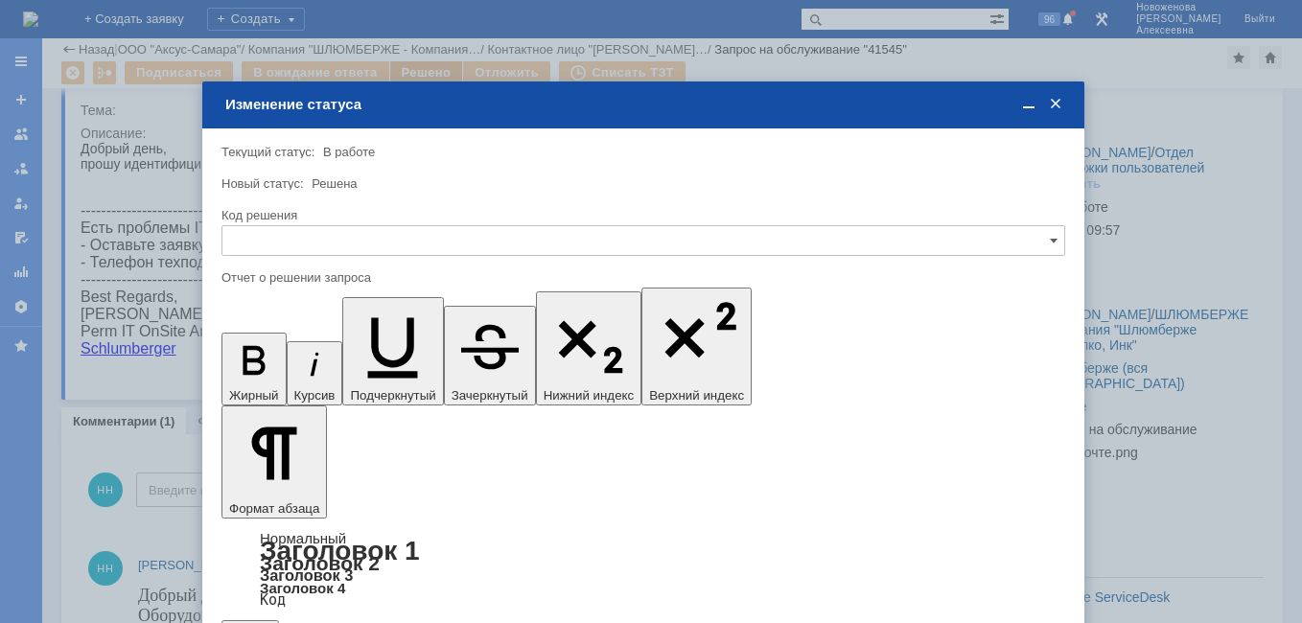
scroll to position [0, 0]
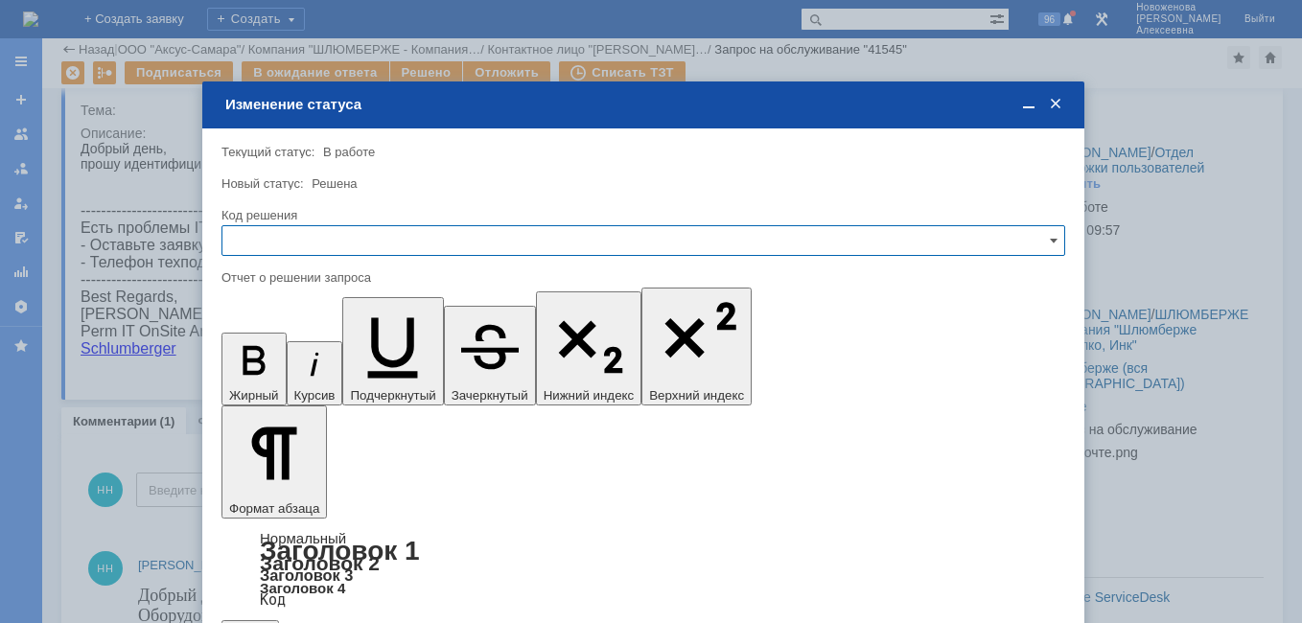
click at [1048, 240] on input "text" at bounding box center [642, 240] width 843 height 31
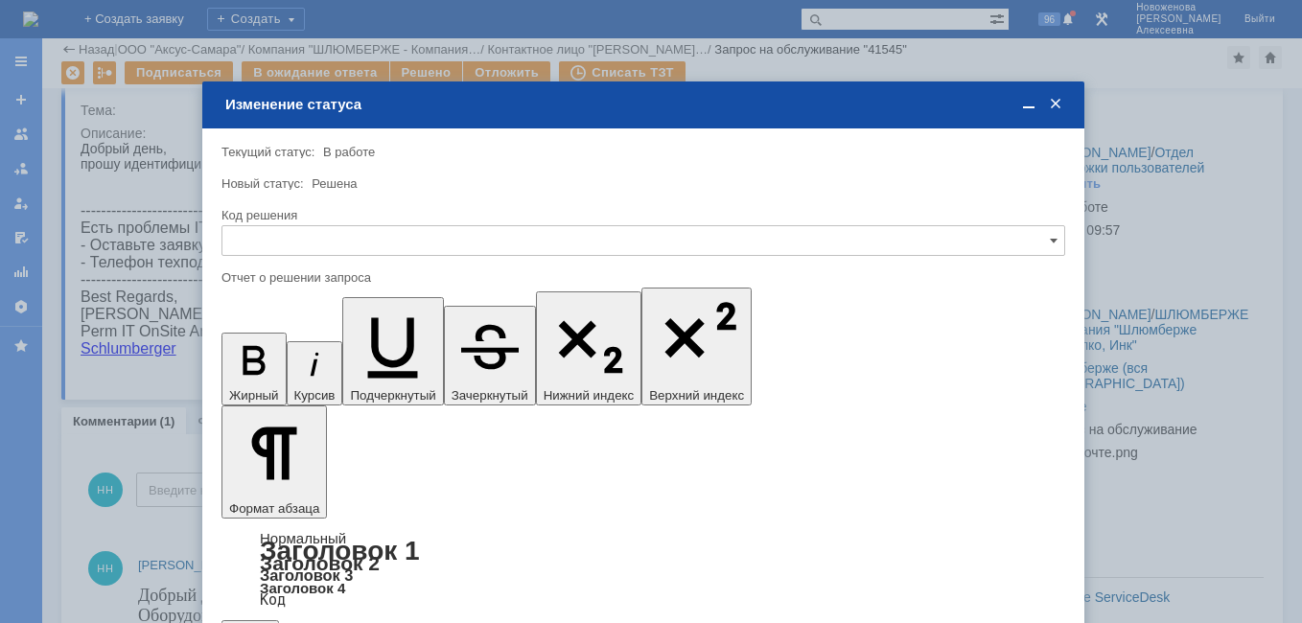
click at [273, 366] on span "Решено" at bounding box center [643, 370] width 818 height 15
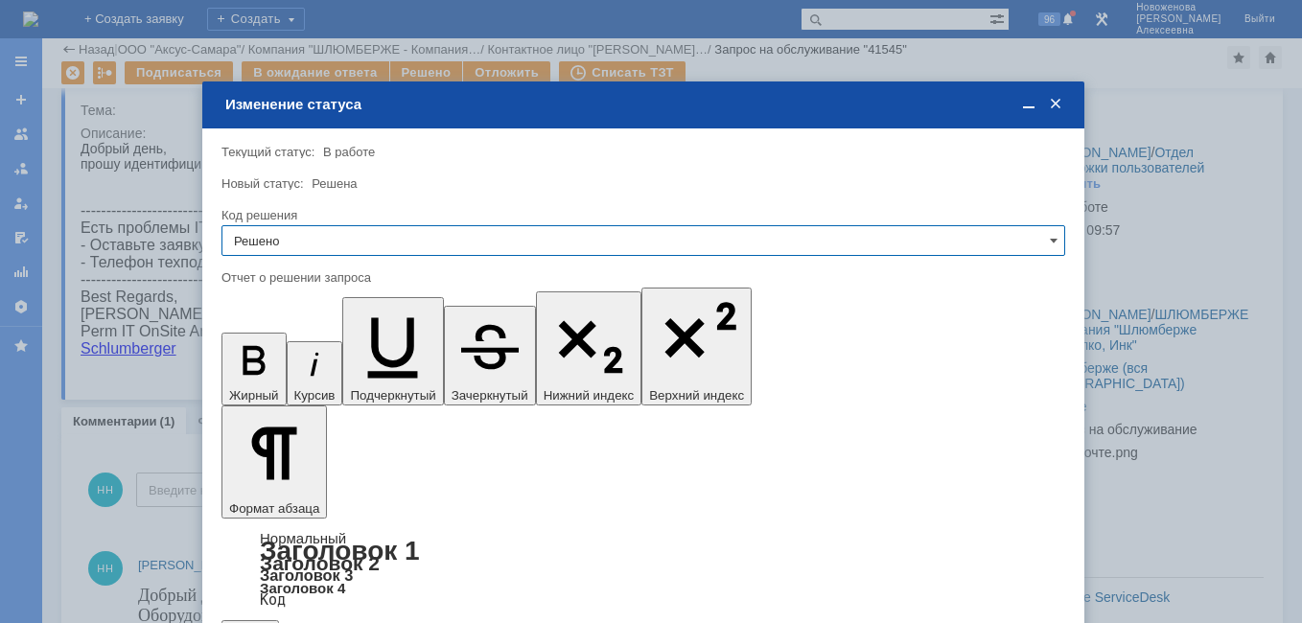
type input "Решено"
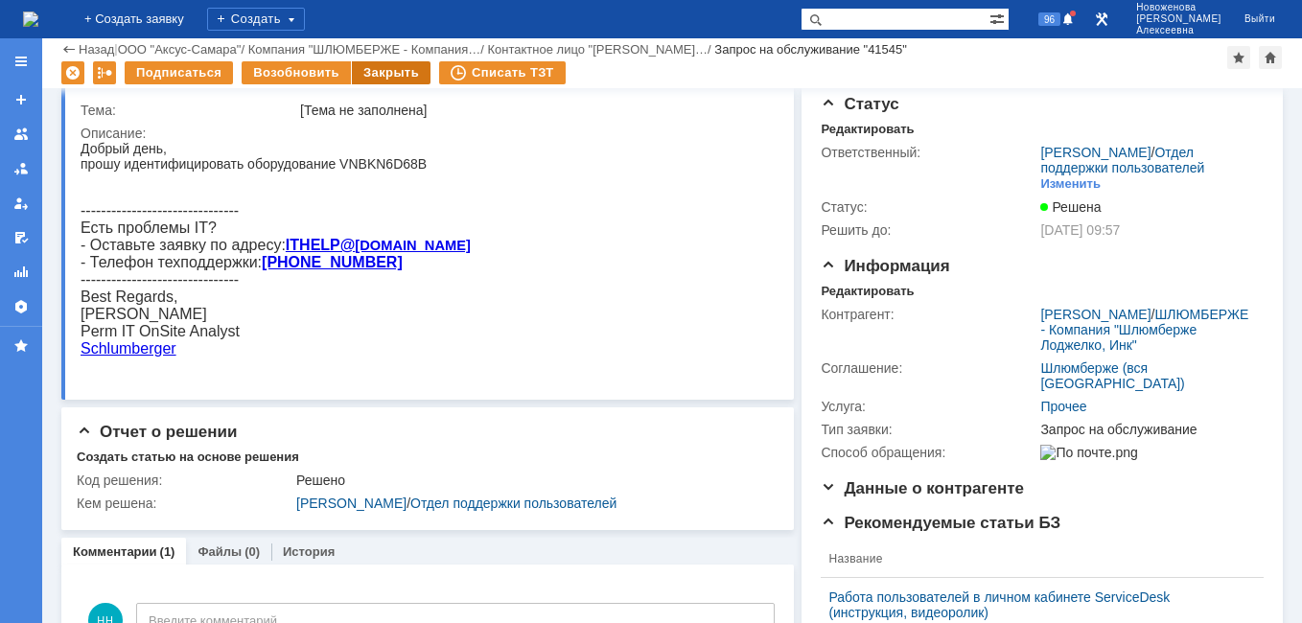
click at [394, 70] on div "Закрыть" at bounding box center [391, 72] width 79 height 23
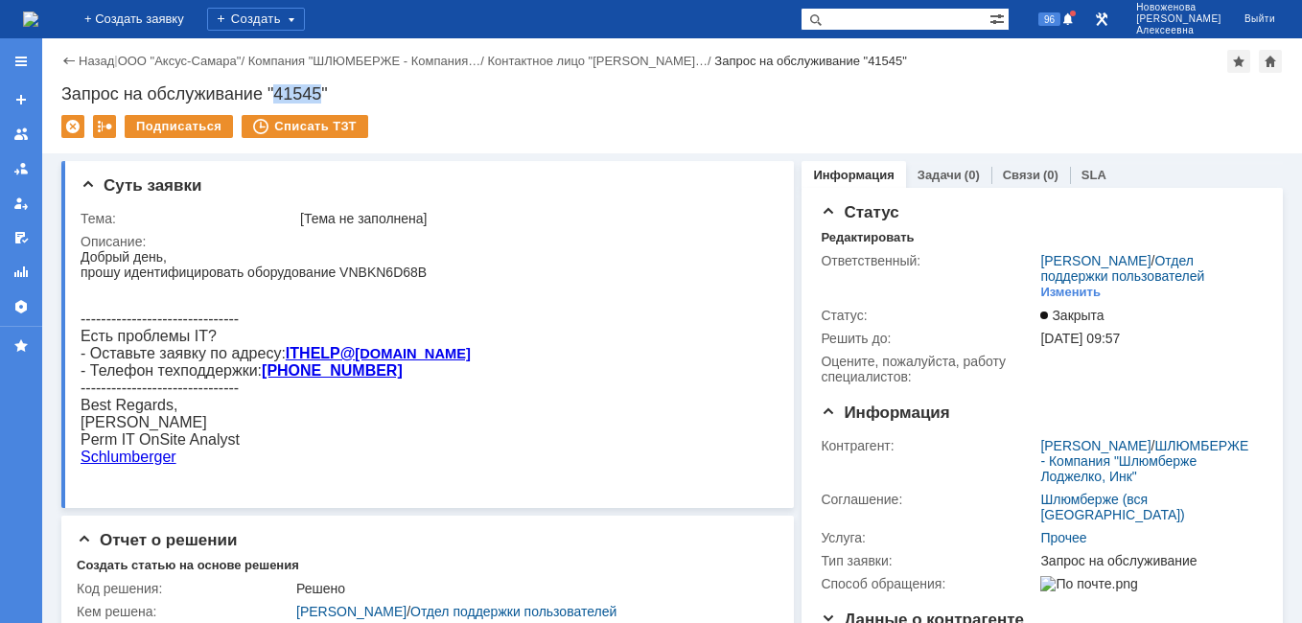
drag, startPoint x: 325, startPoint y: 94, endPoint x: 279, endPoint y: 98, distance: 46.2
click at [279, 98] on div "Запрос на обслуживание "41545"" at bounding box center [671, 93] width 1221 height 19
copy div "41545"
drag, startPoint x: 336, startPoint y: 273, endPoint x: 127, endPoint y: 266, distance: 210.0
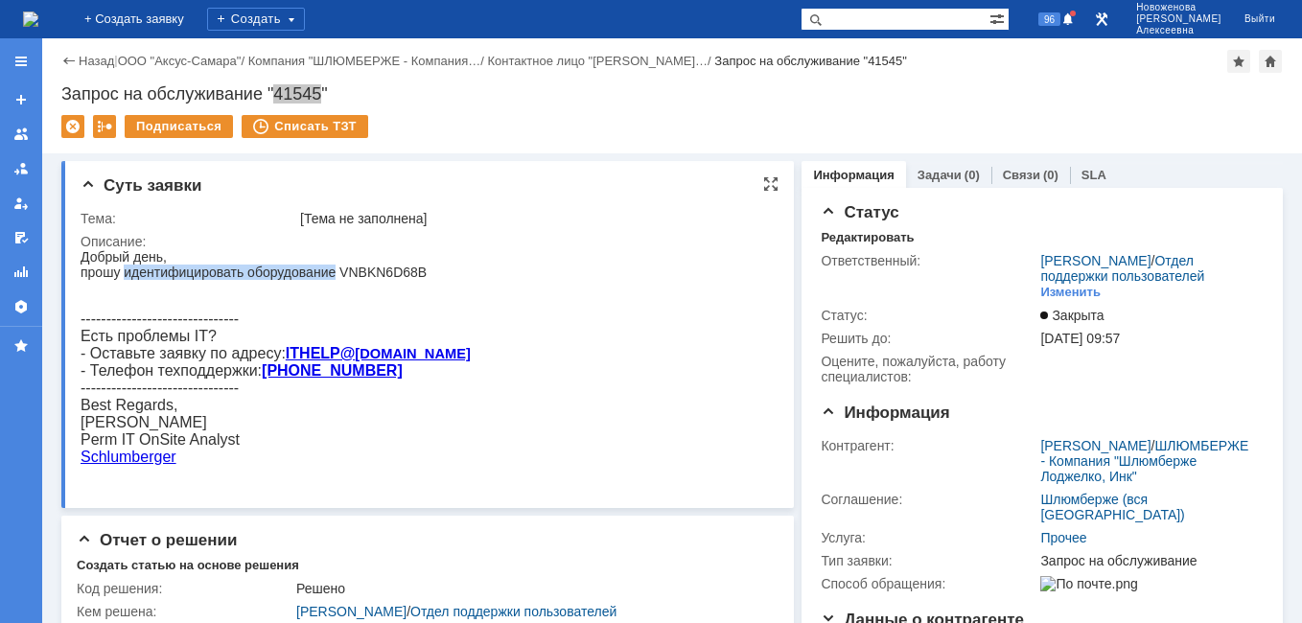
click at [127, 266] on div "прошу идентифицировать оборудование VNBKN6D68B" at bounding box center [276, 272] width 390 height 15
copy div "идентифицировать оборудование"
